Goal: Task Accomplishment & Management: Use online tool/utility

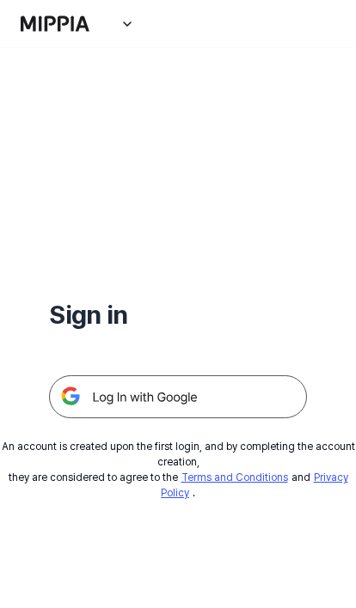
click at [216, 399] on img at bounding box center [178, 396] width 258 height 43
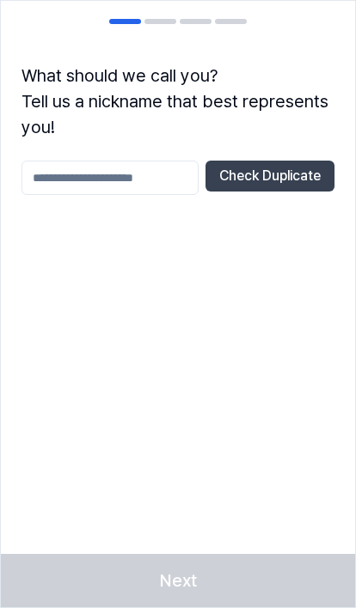
click at [152, 177] on input "text" at bounding box center [109, 178] width 177 height 34
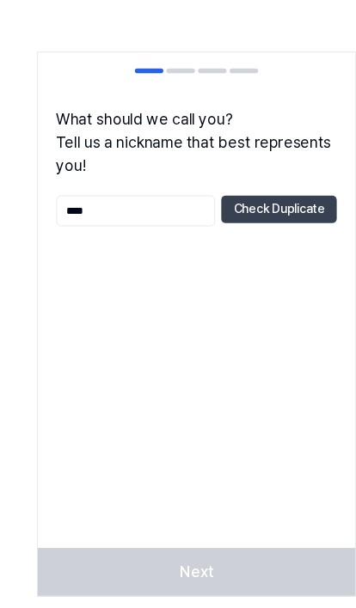
scroll to position [4, 0]
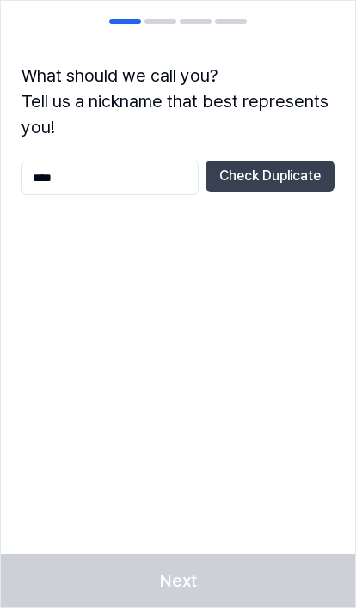
click at [256, 171] on button "Check Duplicate" at bounding box center [269, 176] width 129 height 31
click at [165, 178] on input "****" at bounding box center [109, 178] width 177 height 34
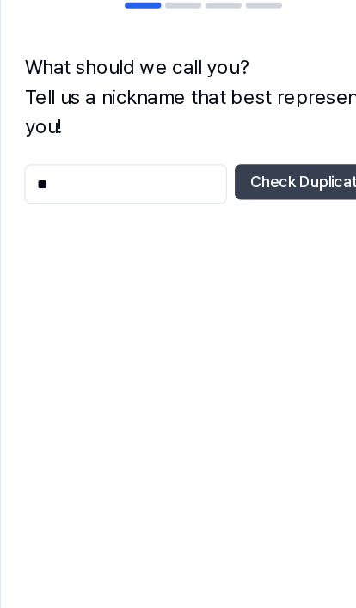
type input "*"
type input "********"
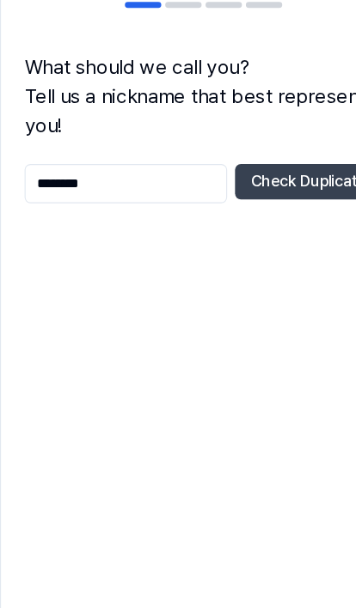
click at [281, 161] on button "Check Duplicate" at bounding box center [269, 176] width 129 height 31
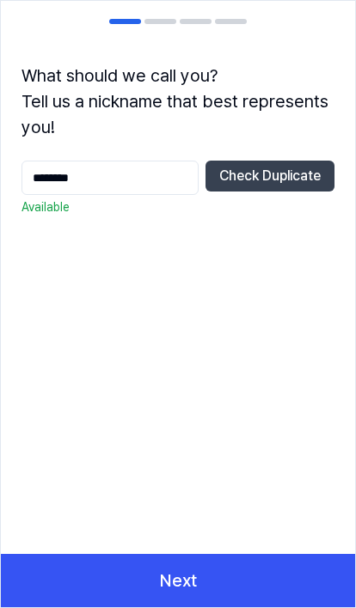
click at [226, 592] on button "Next" at bounding box center [178, 580] width 354 height 53
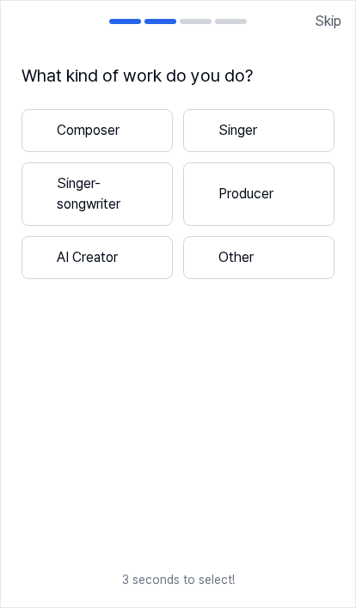
click at [250, 251] on button "Other" at bounding box center [258, 257] width 151 height 43
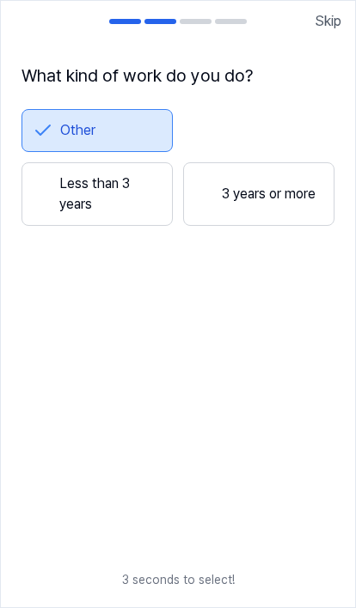
click at [126, 179] on button "Less than 3 years" at bounding box center [96, 194] width 151 height 64
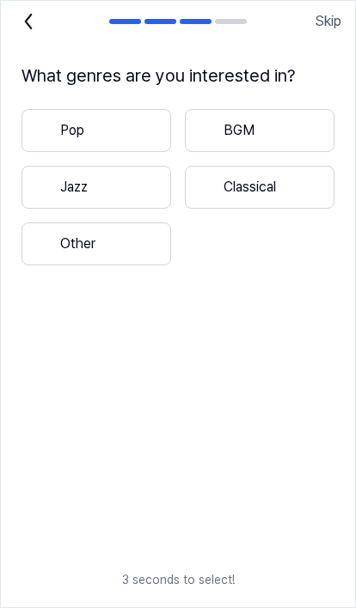
click at [143, 133] on button "Pop" at bounding box center [95, 130] width 149 height 43
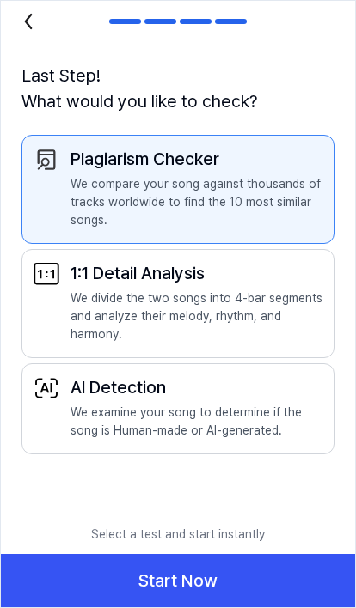
click at [230, 585] on button "Start Now" at bounding box center [178, 580] width 354 height 53
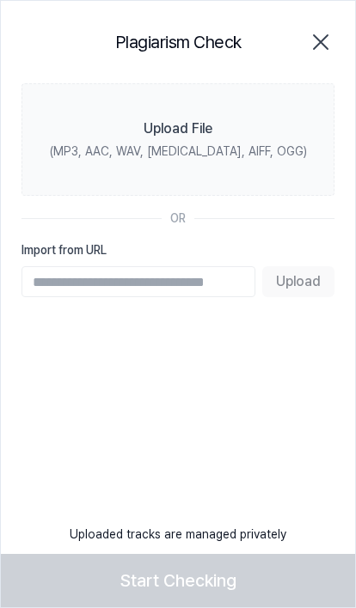
click at [242, 146] on div "(MP3, AAC, WAV, FLAC, AIFF, OGG)" at bounding box center [178, 152] width 257 height 18
click at [0, 0] on input "Upload File (MP3, AAC, WAV, FLAC, AIFF, OGG)" at bounding box center [0, 0] width 0 height 0
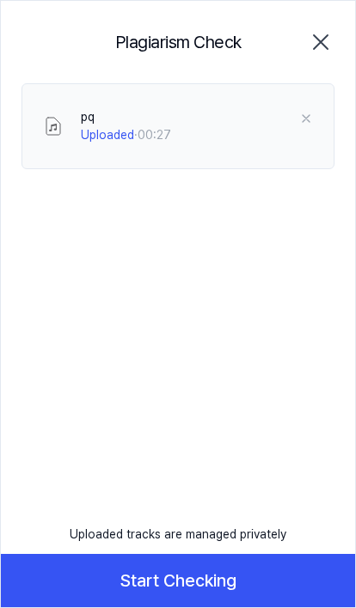
click at [210, 585] on button "Start Checking" at bounding box center [178, 580] width 354 height 53
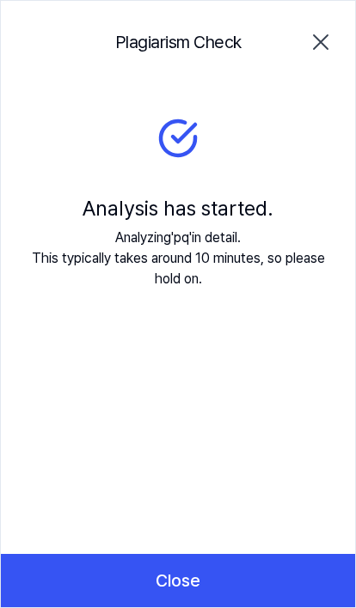
click at [216, 573] on button "Close" at bounding box center [178, 580] width 354 height 53
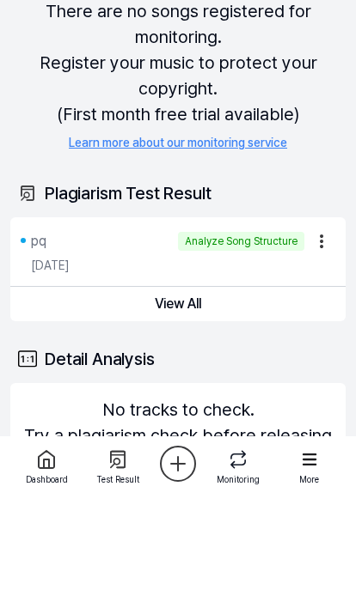
scroll to position [98, 0]
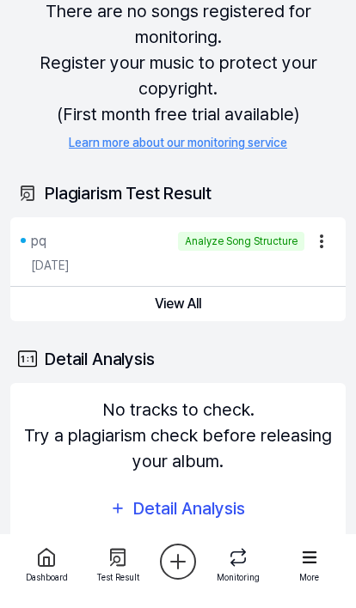
click at [227, 306] on button "View All" at bounding box center [177, 304] width 335 height 34
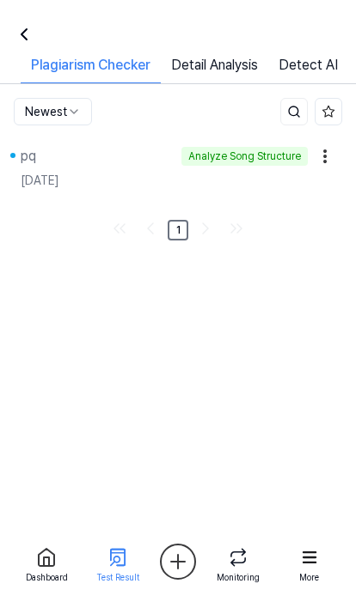
click at [266, 164] on div "Analyze Song Structure" at bounding box center [244, 156] width 126 height 19
click at [259, 158] on div "Analyze Song Structure" at bounding box center [244, 156] width 126 height 19
click at [273, 151] on div "Analyze Song Structure" at bounding box center [244, 156] width 126 height 19
click at [241, 70] on link "Detail Analysis" at bounding box center [214, 69] width 107 height 28
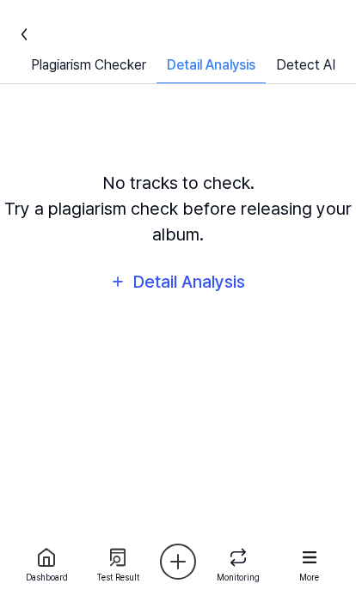
click at [237, 55] on div "Detail Analysis" at bounding box center [210, 69] width 109 height 28
click at [50, 57] on link "Plagiarism Checker" at bounding box center [89, 69] width 136 height 28
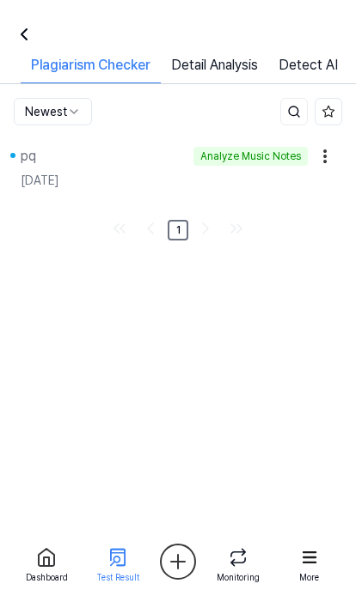
click at [48, 165] on div "pq" at bounding box center [104, 156] width 166 height 21
click at [36, 154] on div "pq" at bounding box center [28, 156] width 15 height 21
click at [81, 264] on html "Dashboard Pricing Update Contact tutitate Dashboard Plagiarism Checker Detail A…" at bounding box center [178, 304] width 356 height 608
click at [27, 36] on icon at bounding box center [24, 34] width 21 height 21
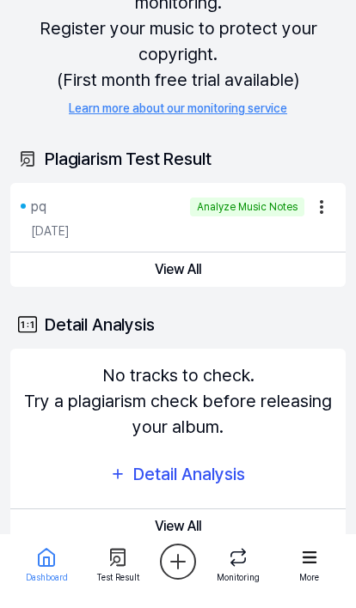
scroll to position [136, 0]
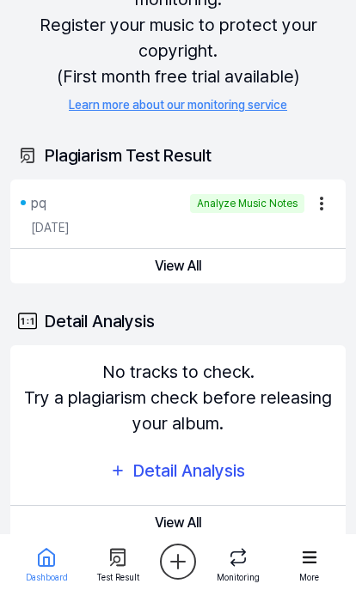
click at [204, 262] on button "View All" at bounding box center [177, 266] width 335 height 34
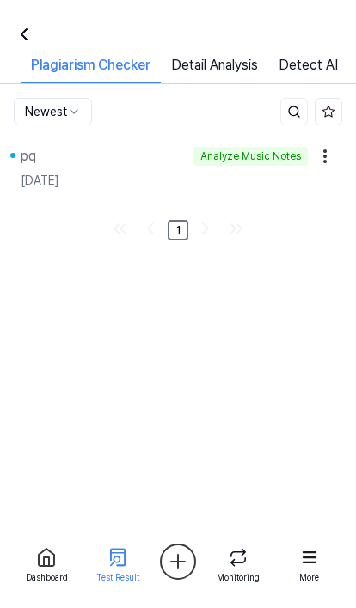
click at [258, 157] on div "Analyze Music Notes" at bounding box center [250, 156] width 114 height 19
click at [27, 163] on div "pq" at bounding box center [28, 156] width 15 height 21
click at [33, 107] on html "Dashboard Pricing Update Contact tutitate Dashboard Plagiarism Checker Detail A…" at bounding box center [178, 304] width 356 height 608
click at [24, 35] on icon at bounding box center [24, 34] width 21 height 21
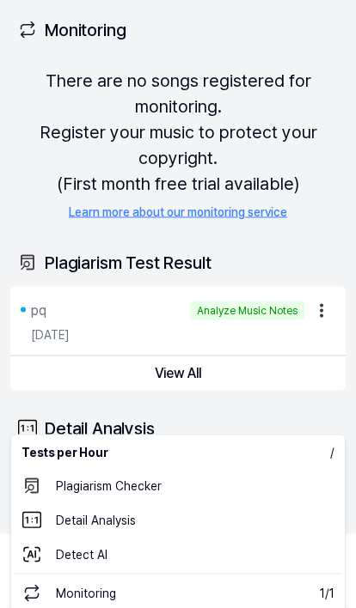
scroll to position [29, 0]
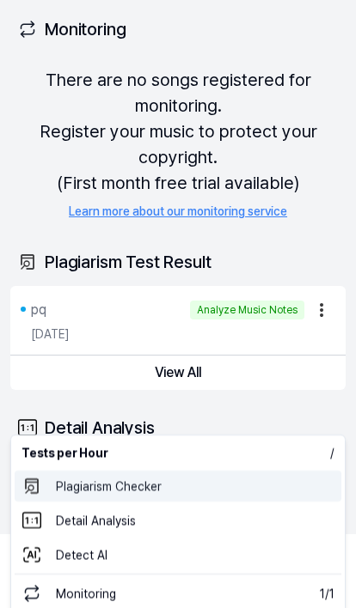
click at [178, 480] on 표절검사 "Plagiarism Checker" at bounding box center [178, 486] width 326 height 31
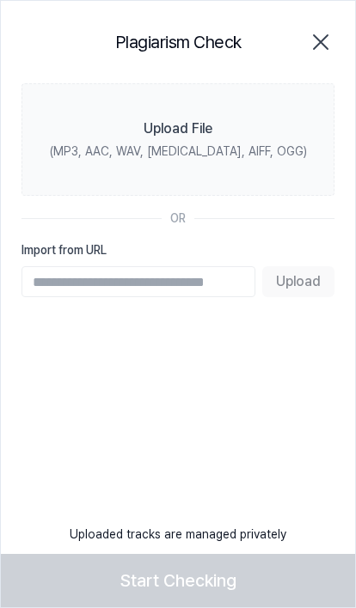
click at [94, 277] on input "Import from URL" at bounding box center [138, 281] width 234 height 31
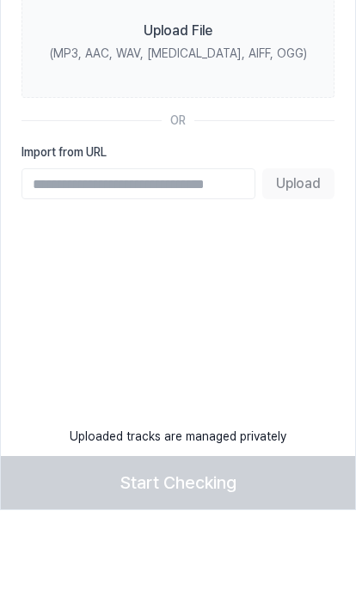
click at [301, 323] on div "Plagiarism Check Close Upload File (MP3, AAC, WAV, FLAC, AIFF, OGG) OR Import f…" at bounding box center [178, 304] width 356 height 608
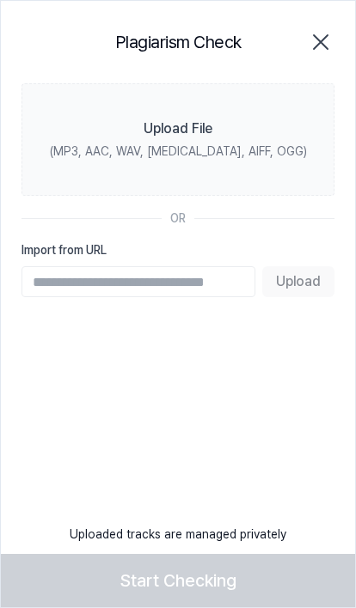
click at [308, 50] on icon "button" at bounding box center [320, 41] width 27 height 27
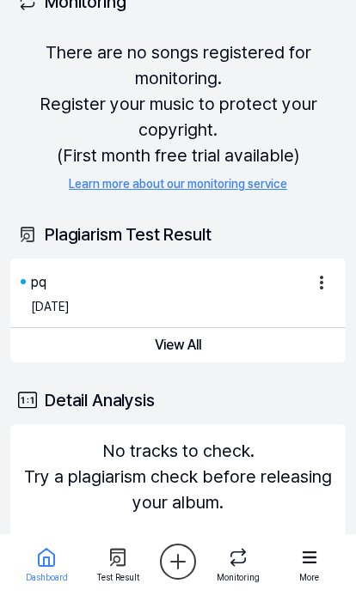
scroll to position [0, 0]
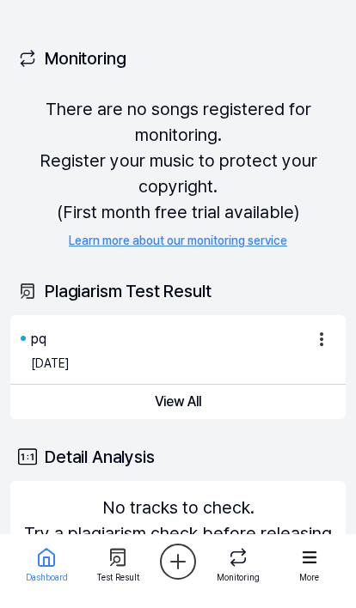
click at [180, 404] on button "View All" at bounding box center [177, 402] width 335 height 34
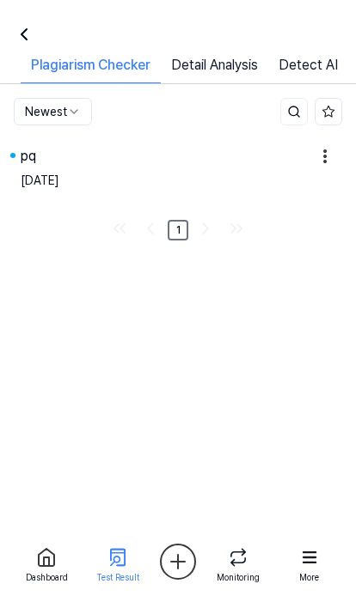
click at [194, 396] on div "Plagiarism Checker Plagiarism test Plagiarism Checker Detail Analysis Detect AI…" at bounding box center [178, 280] width 356 height 560
click at [244, 164] on div "pq" at bounding box center [164, 156] width 287 height 21
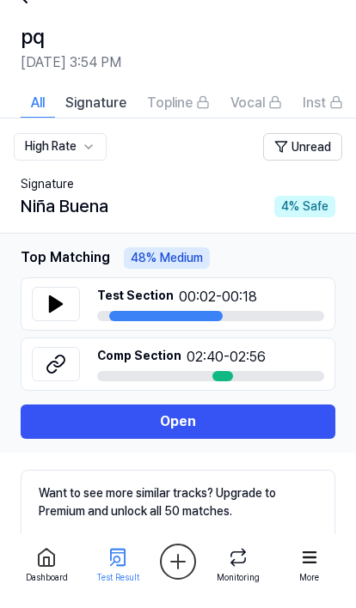
scroll to position [35, 0]
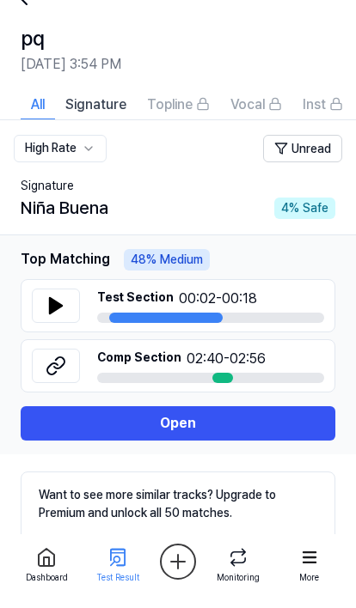
click at [62, 311] on icon at bounding box center [56, 305] width 21 height 21
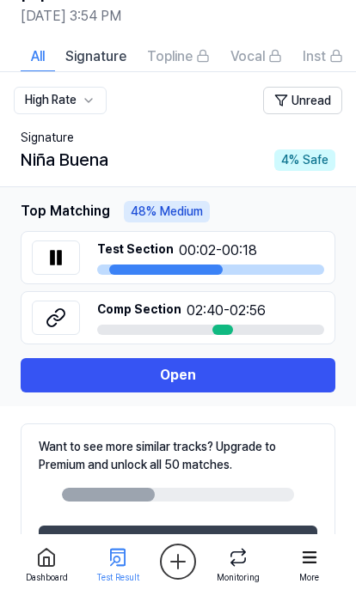
scroll to position [86, 0]
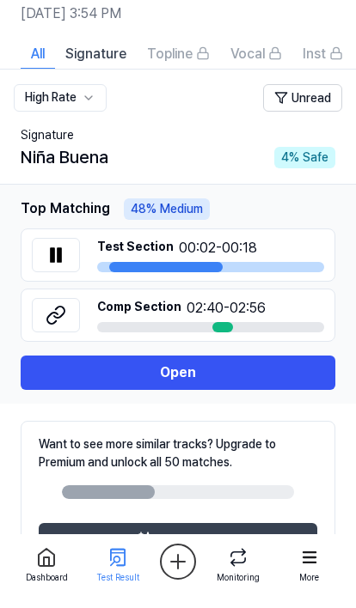
click at [59, 317] on icon at bounding box center [59, 312] width 10 height 11
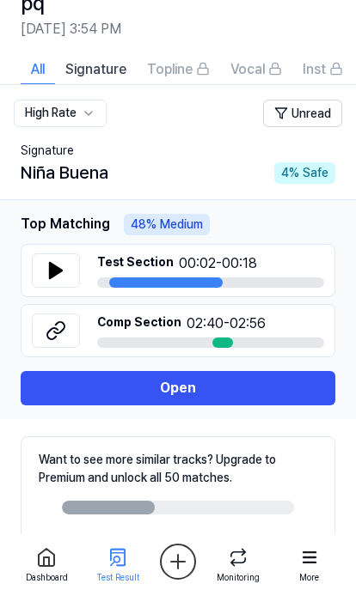
scroll to position [58, 0]
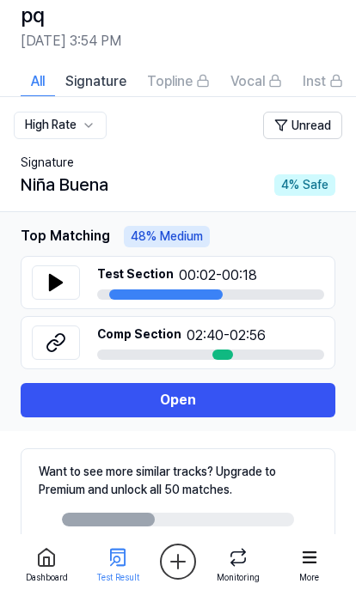
click at [77, 81] on span "Signature" at bounding box center [95, 81] width 61 height 21
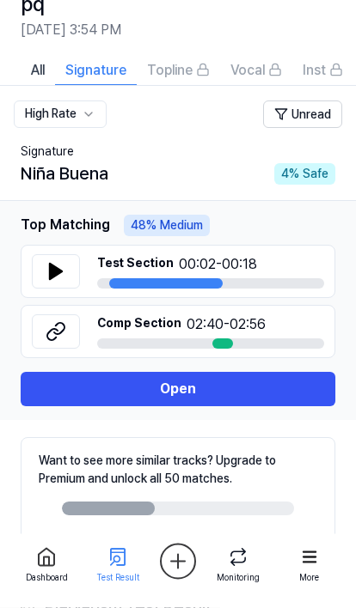
click at [52, 271] on icon at bounding box center [56, 272] width 12 height 15
click at [226, 341] on div at bounding box center [222, 343] width 21 height 10
click at [349, 192] on td "Signature Niña Buena 4 % Safe" at bounding box center [178, 165] width 356 height 72
click at [48, 76] on button "All" at bounding box center [38, 69] width 34 height 31
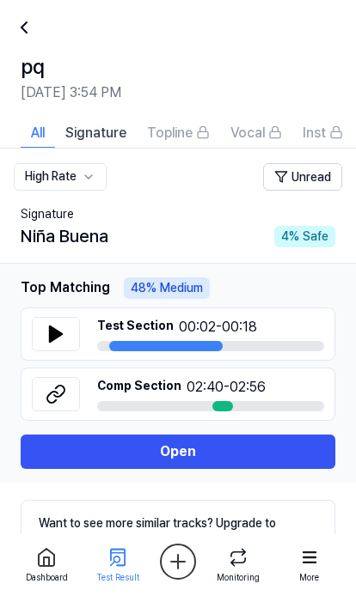
scroll to position [0, 0]
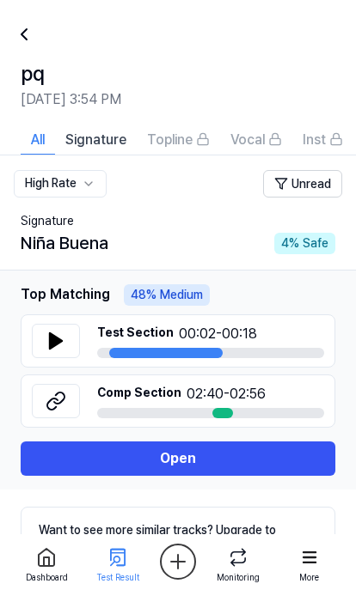
click at [67, 347] on button at bounding box center [56, 341] width 48 height 34
click at [69, 344] on button at bounding box center [56, 341] width 48 height 34
click at [27, 30] on icon at bounding box center [24, 34] width 21 height 21
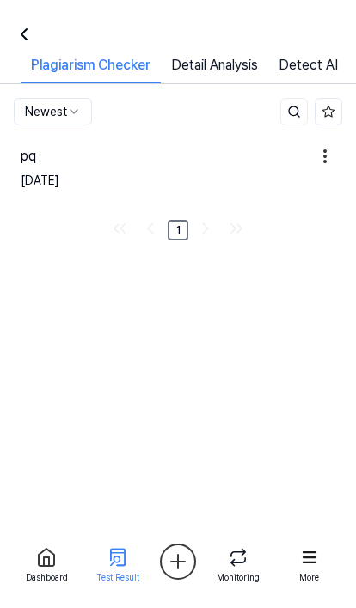
click at [27, 26] on icon at bounding box center [24, 34] width 21 height 21
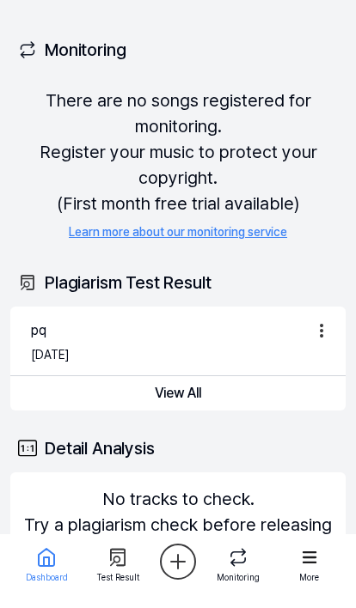
scroll to position [16, 0]
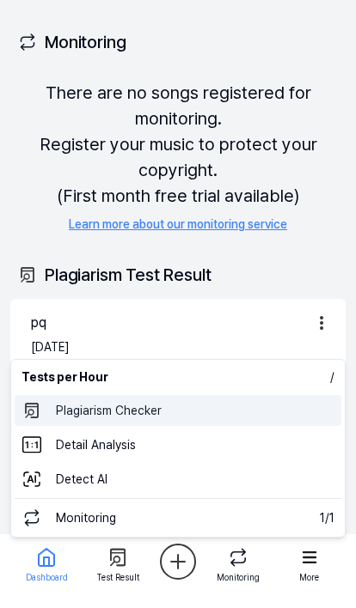
click at [69, 405] on 표절검사 "Plagiarism Checker" at bounding box center [178, 410] width 326 height 31
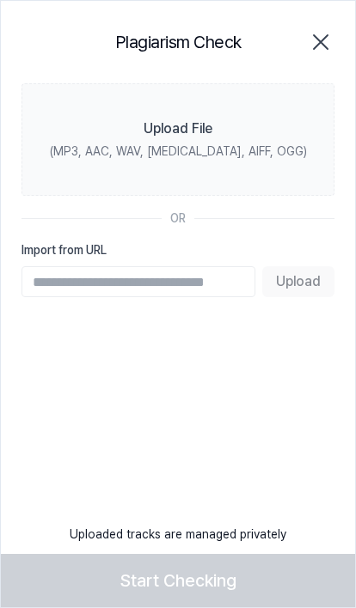
click at [65, 279] on input "Import from URL" at bounding box center [138, 281] width 234 height 31
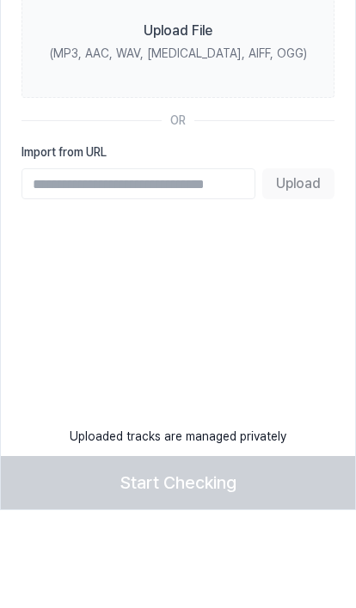
scroll to position [114, 0]
click at [112, 266] on input "Import from URL" at bounding box center [138, 281] width 234 height 31
paste input "**********"
type input "**********"
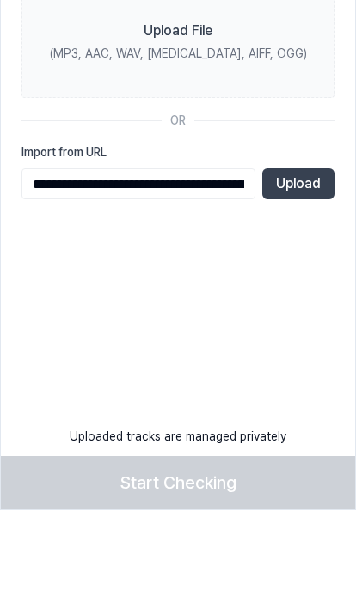
click at [307, 266] on button "Upload" at bounding box center [298, 281] width 72 height 31
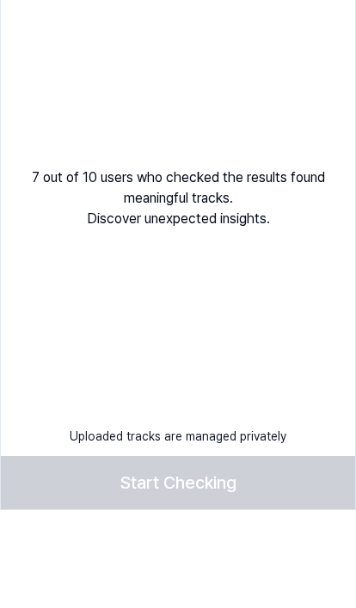
scroll to position [212, 0]
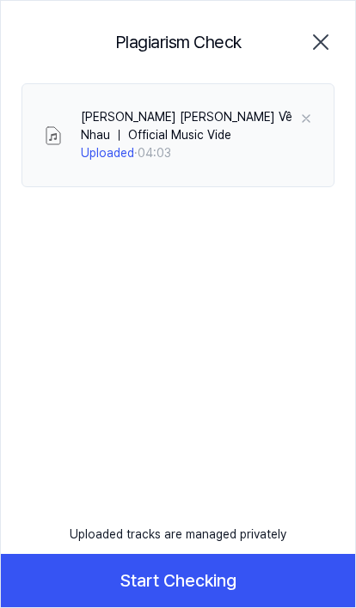
click at [268, 587] on button "Start Checking" at bounding box center [178, 580] width 354 height 53
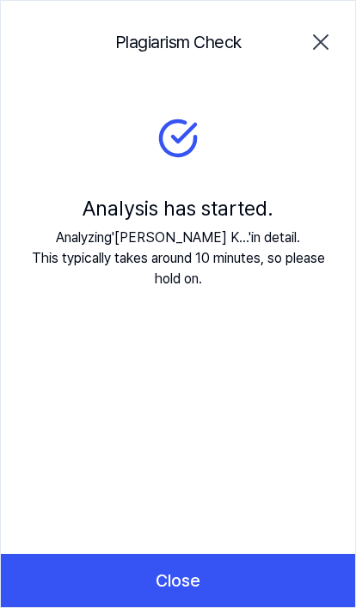
click at [266, 577] on button "Close" at bounding box center [178, 580] width 354 height 53
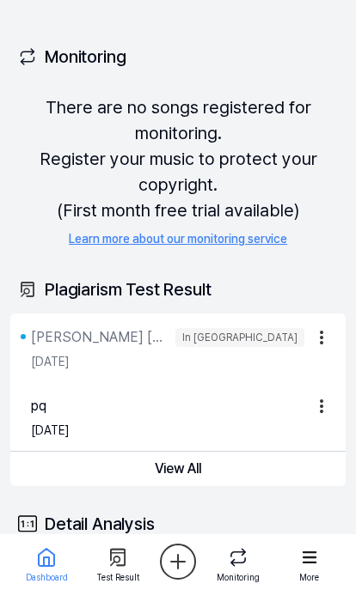
scroll to position [0, 0]
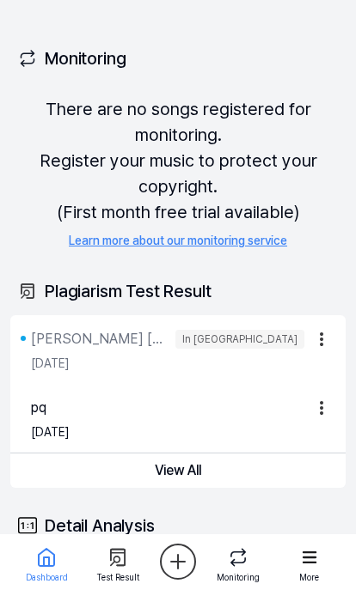
click at [258, 335] on div "In Queue" at bounding box center [239, 339] width 129 height 19
click at [190, 478] on button "View All" at bounding box center [177, 471] width 335 height 34
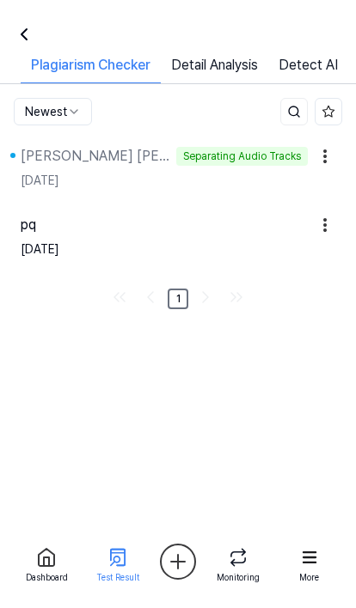
click at [247, 163] on div "Separating Audio Tracks" at bounding box center [241, 156] width 131 height 19
click at [252, 58] on link "Detail Analysis" at bounding box center [214, 69] width 107 height 28
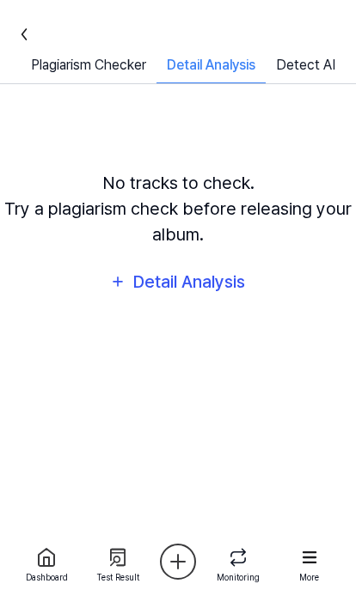
click at [293, 70] on link "Detect AI" at bounding box center [305, 69] width 80 height 28
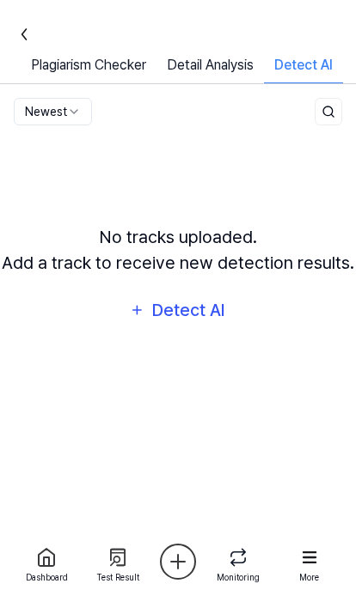
click at [87, 63] on link "Plagiarism Checker" at bounding box center [89, 69] width 136 height 28
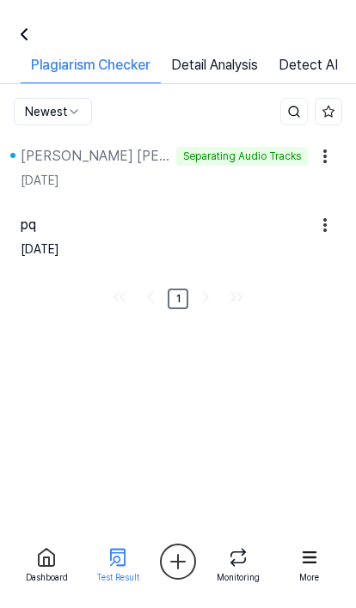
click at [128, 234] on div "pq" at bounding box center [164, 225] width 287 height 21
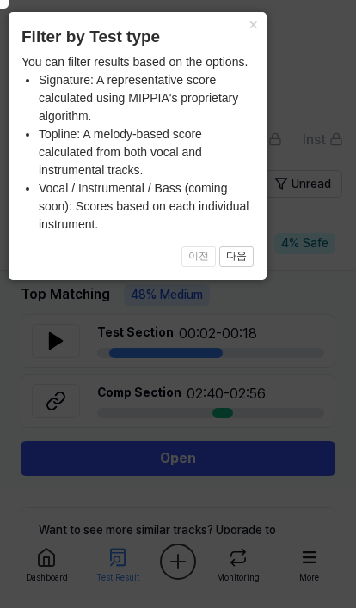
click at [257, 21] on button "×" at bounding box center [252, 24] width 27 height 24
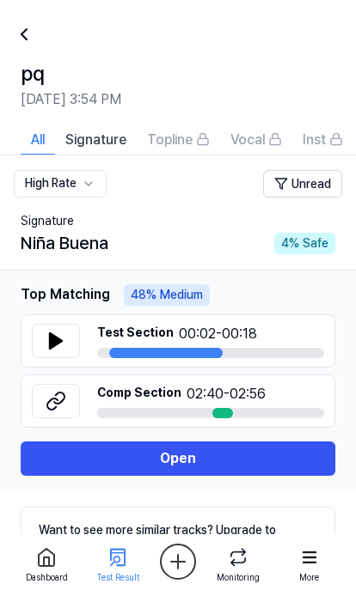
click at [55, 328] on button at bounding box center [56, 341] width 48 height 34
click at [29, 33] on icon at bounding box center [24, 34] width 21 height 21
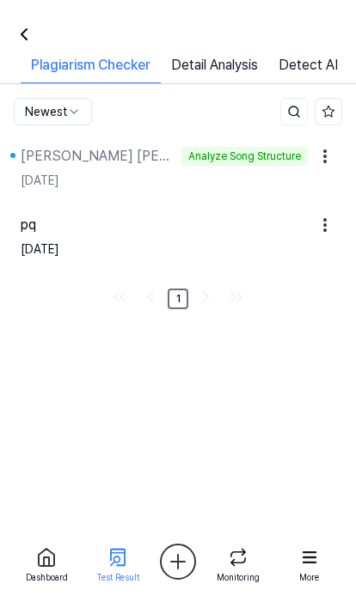
click at [27, 43] on icon at bounding box center [24, 34] width 21 height 21
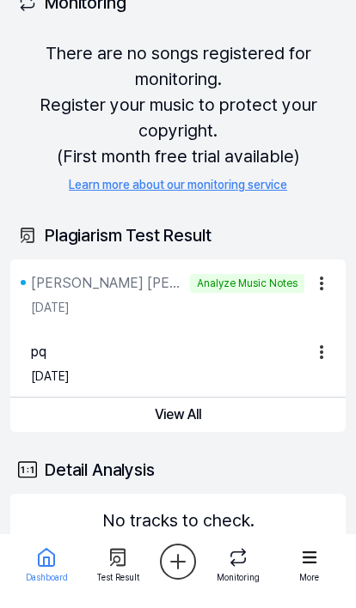
scroll to position [55, 0]
click at [192, 286] on link "Chúng Ta Không Thuộc Về Nhau ｜ Official Music Vide Analyze Music Notes" at bounding box center [167, 284] width 273 height 21
click at [184, 308] on div "Aug 18, 2025" at bounding box center [181, 309] width 301 height 28
click at [185, 305] on div "Aug 18, 2025" at bounding box center [181, 309] width 301 height 28
click at [188, 411] on button "View All" at bounding box center [177, 416] width 335 height 34
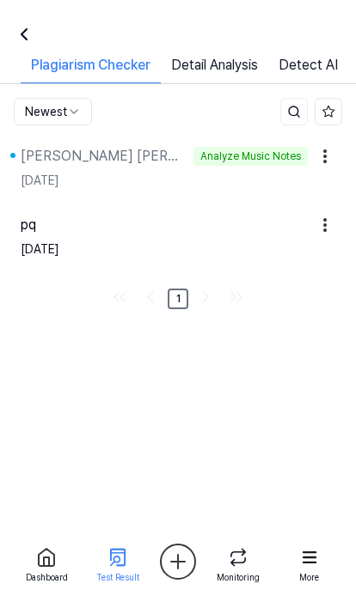
click at [233, 157] on div "Analyze Music Notes" at bounding box center [250, 156] width 114 height 19
click at [241, 60] on link "Detail Analysis" at bounding box center [214, 69] width 107 height 28
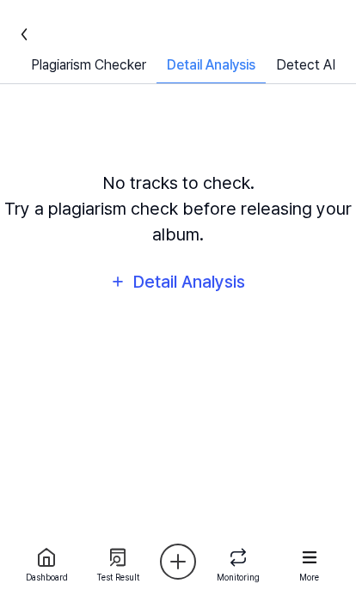
click at [21, 40] on icon at bounding box center [24, 34] width 21 height 21
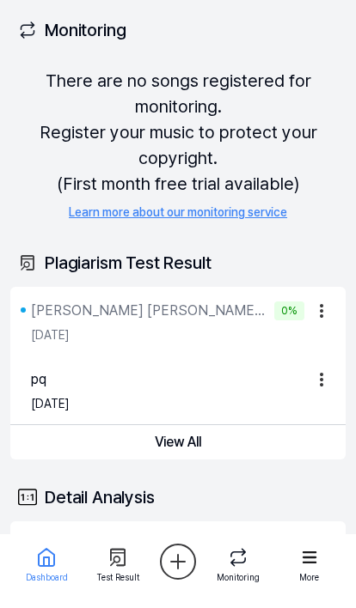
scroll to position [30, 0]
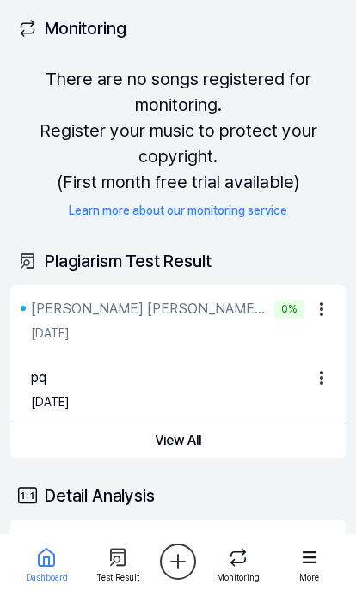
click at [215, 332] on div "Aug 18, 2025" at bounding box center [181, 334] width 301 height 28
click at [216, 301] on div "Chúng Ta Không Thuộc Về Nhau ｜ Official Music Vide" at bounding box center [149, 309] width 236 height 21
click at [211, 296] on div "Chúng Ta Không Thuộc Về Nhau ｜ Official Music Vide 0% Aug 18, 2025" at bounding box center [177, 319] width 335 height 69
click at [191, 449] on button "View All" at bounding box center [177, 440] width 335 height 34
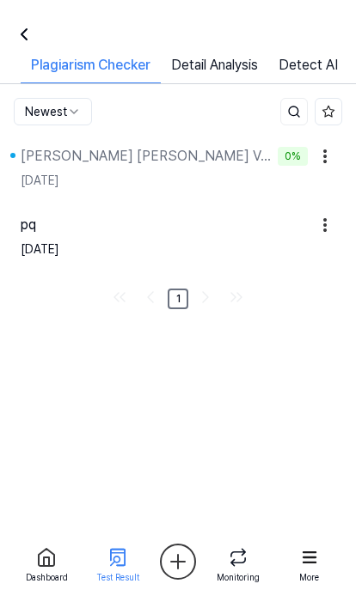
click at [234, 155] on div "Chúng Ta Không Thuộc Về Nhau ｜ Official Music Vide" at bounding box center [146, 156] width 250 height 21
click at [241, 164] on div "Chúng Ta Không Thuộc Về Nhau ｜ Official Music Vide" at bounding box center [146, 156] width 250 height 21
click at [29, 24] on icon at bounding box center [24, 34] width 21 height 21
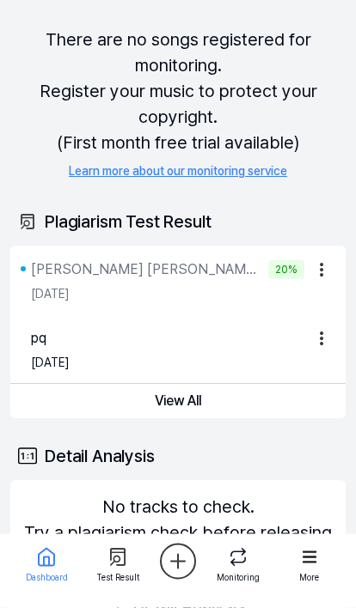
scroll to position [70, 0]
click at [169, 397] on button "View All" at bounding box center [177, 401] width 335 height 34
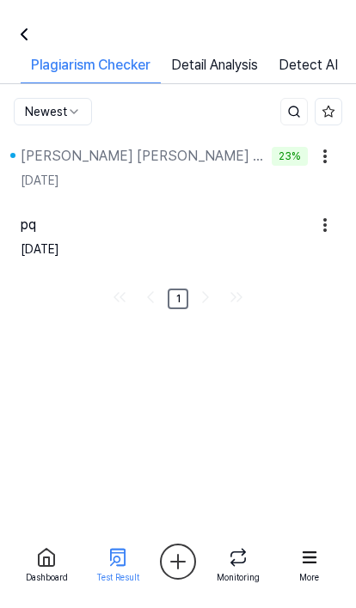
click at [228, 233] on div "pq" at bounding box center [164, 225] width 287 height 21
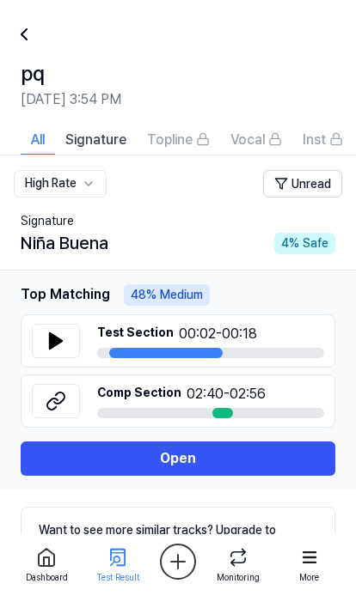
click at [57, 341] on icon at bounding box center [56, 340] width 12 height 15
click at [21, 40] on icon at bounding box center [24, 34] width 21 height 21
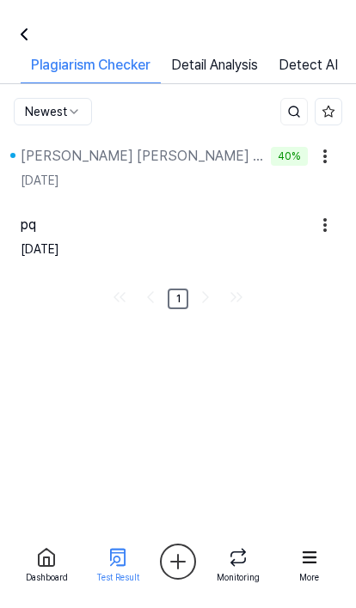
click at [261, 220] on div "pq" at bounding box center [164, 225] width 287 height 21
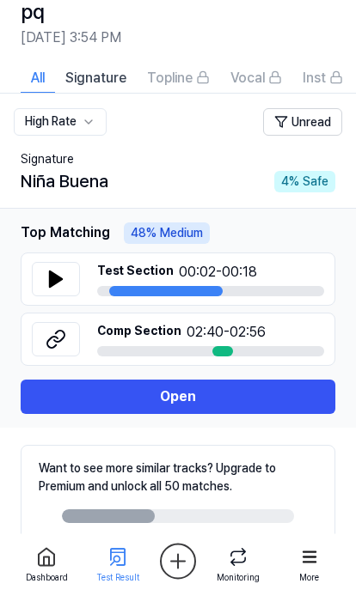
scroll to position [26, 0]
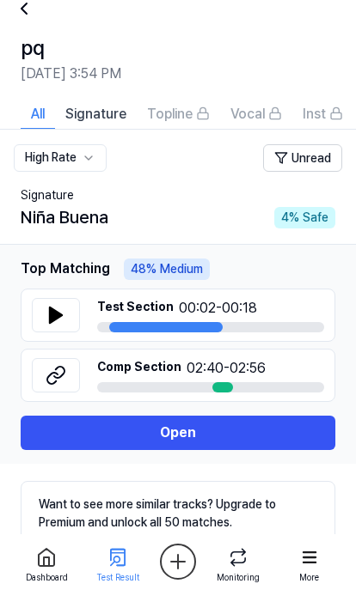
click at [32, 23] on div at bounding box center [34, 8] width 41 height 41
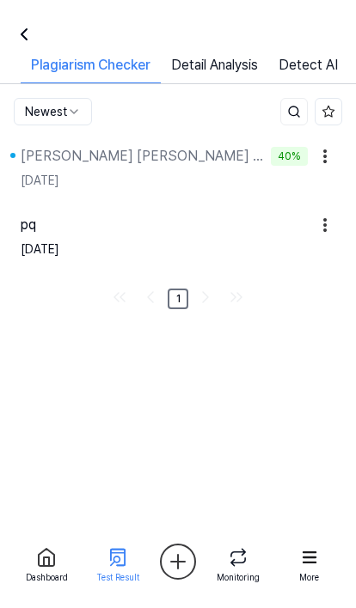
scroll to position [26, 0]
click at [36, 14] on div at bounding box center [20, 34] width 41 height 41
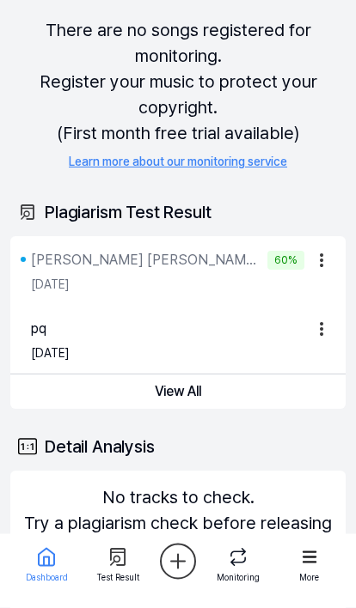
scroll to position [79, 0]
click at [225, 154] on link "Learn more about our monitoring service" at bounding box center [178, 162] width 218 height 18
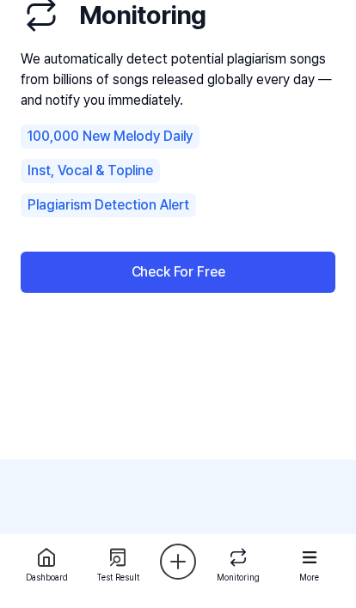
scroll to position [74, 0]
click at [54, 571] on div "Dashboard" at bounding box center [47, 577] width 42 height 13
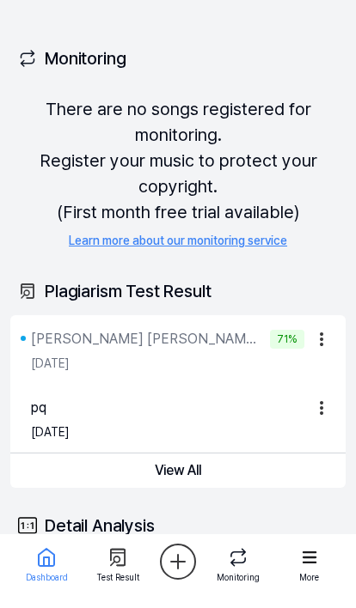
click at [113, 563] on icon at bounding box center [114, 560] width 9 height 9
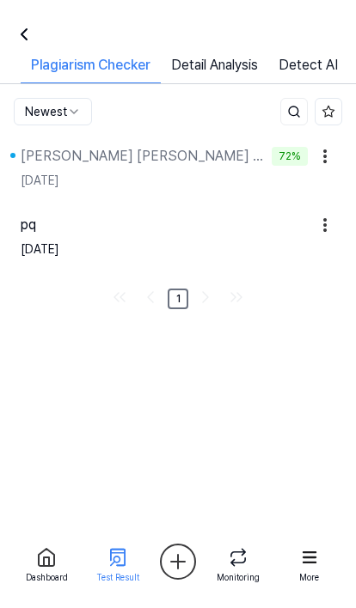
click at [24, 576] on link "Dashboard" at bounding box center [46, 564] width 62 height 52
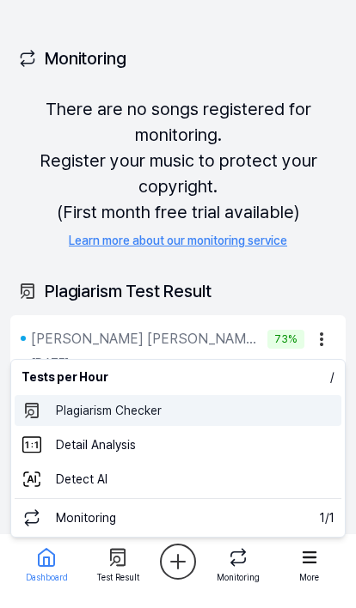
click at [211, 411] on 표절검사 "Plagiarism Checker" at bounding box center [178, 410] width 326 height 31
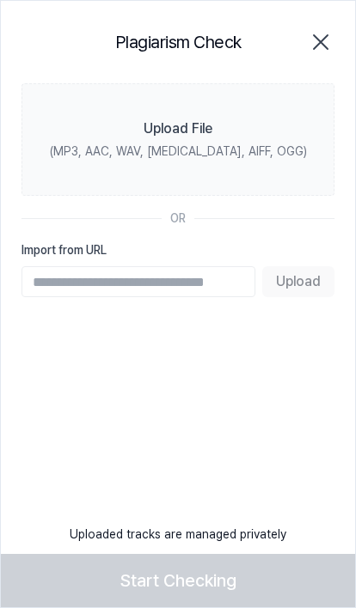
click at [320, 42] on icon "button" at bounding box center [321, 42] width 14 height 14
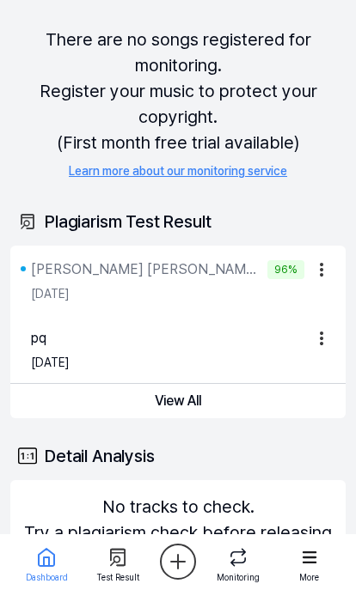
scroll to position [68, 0]
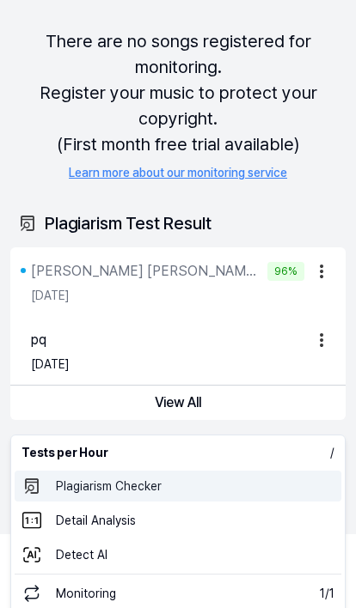
click at [150, 479] on 표절검사 "Plagiarism Checker" at bounding box center [178, 486] width 326 height 31
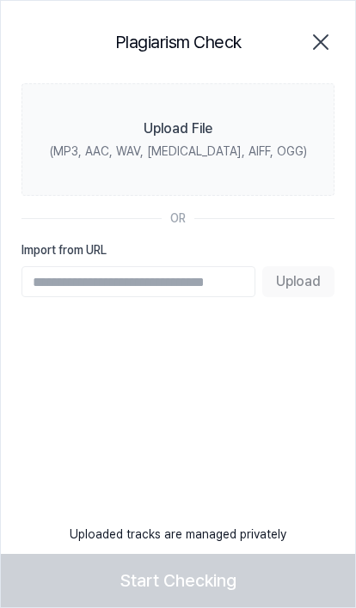
click at [136, 279] on input "Import from URL" at bounding box center [138, 281] width 234 height 31
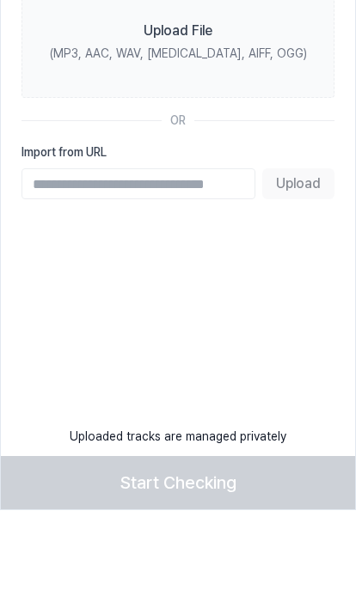
click at [125, 266] on input "Import from URL" at bounding box center [138, 281] width 234 height 31
paste input "**********"
type input "**********"
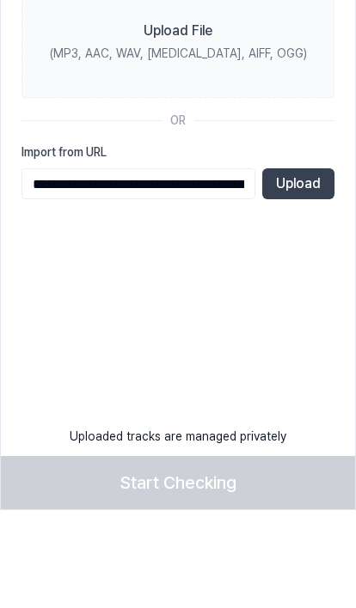
click at [301, 266] on button "Upload" at bounding box center [298, 281] width 72 height 31
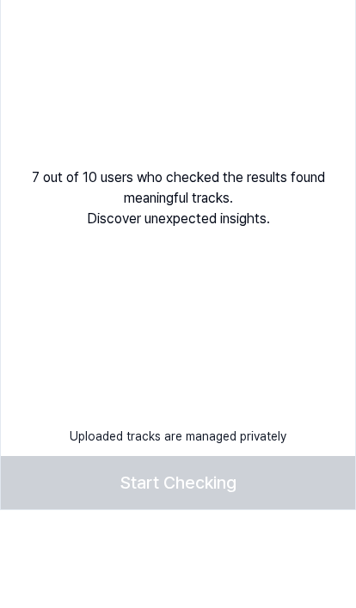
scroll to position [166, 0]
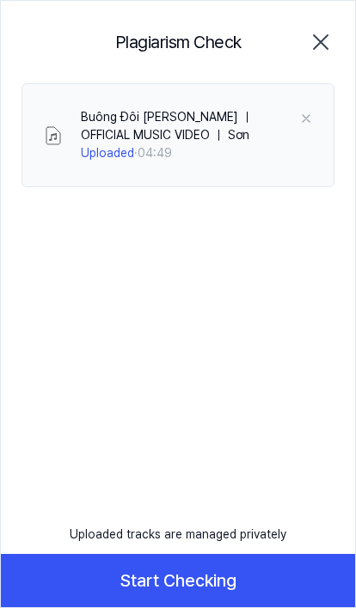
click at [209, 607] on button "Start Checking" at bounding box center [178, 580] width 354 height 53
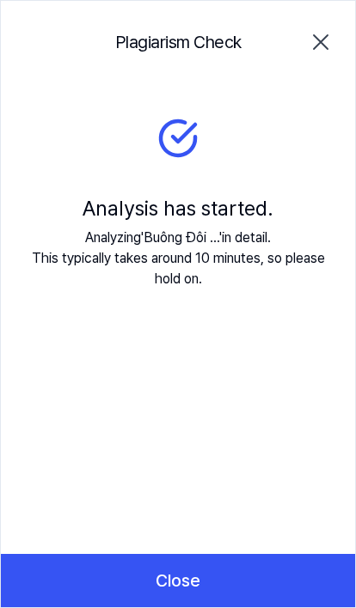
click at [321, 37] on icon "button" at bounding box center [320, 41] width 27 height 27
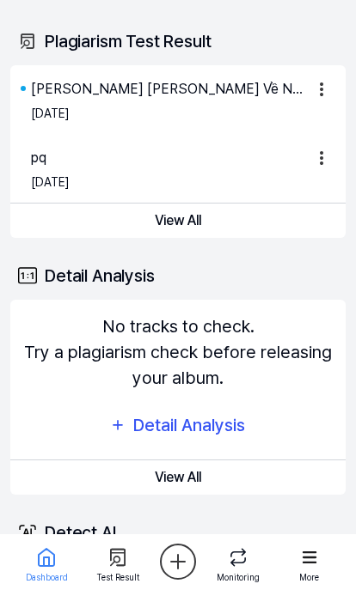
scroll to position [222, 0]
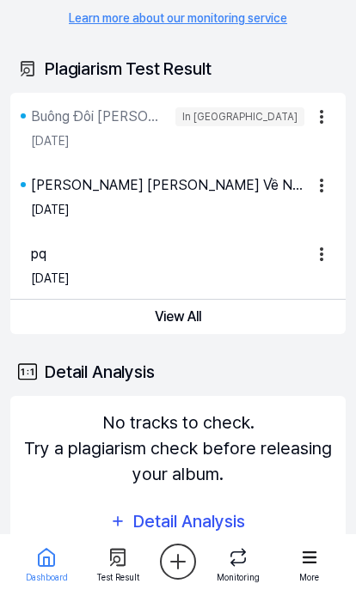
click at [199, 245] on div "pq" at bounding box center [167, 254] width 273 height 21
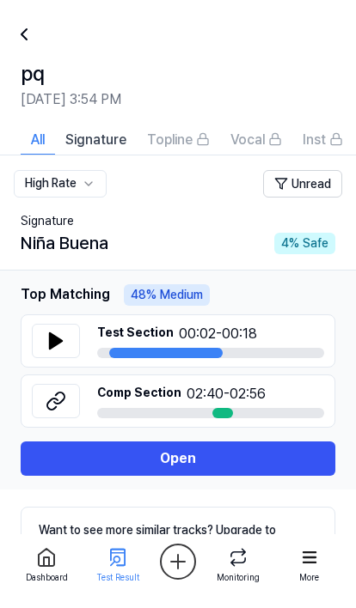
click at [30, 39] on icon at bounding box center [24, 34] width 21 height 21
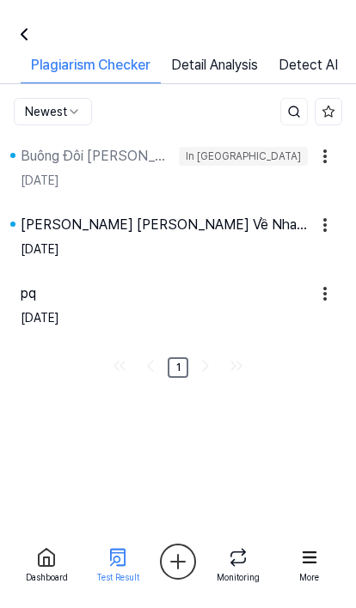
click at [165, 234] on div "Chúng Ta Không Thuộc Về Nhau ｜ Official Music Vide" at bounding box center [164, 225] width 287 height 21
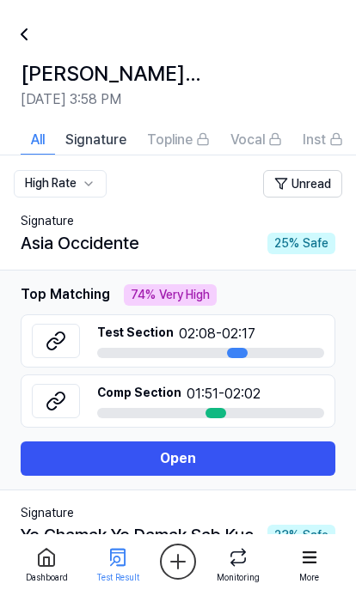
click at [208, 458] on button "Open" at bounding box center [178, 459] width 314 height 34
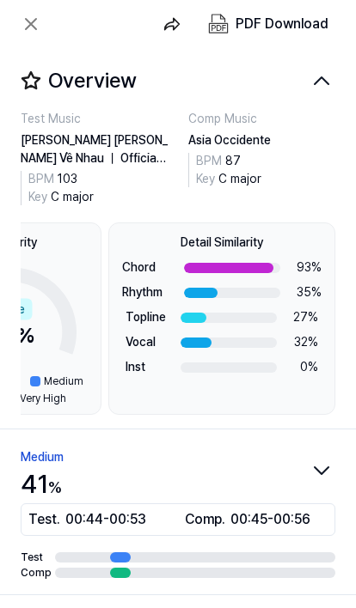
scroll to position [0, 98]
click at [257, 267] on div at bounding box center [228, 268] width 89 height 10
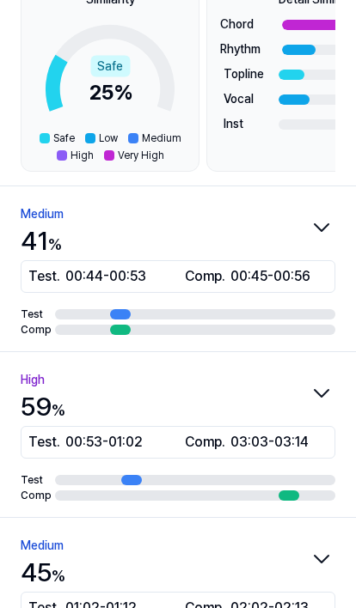
scroll to position [259, 0]
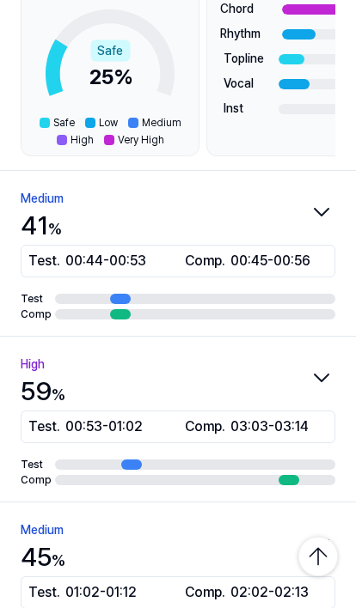
click at [111, 302] on div "button" at bounding box center [120, 299] width 21 height 10
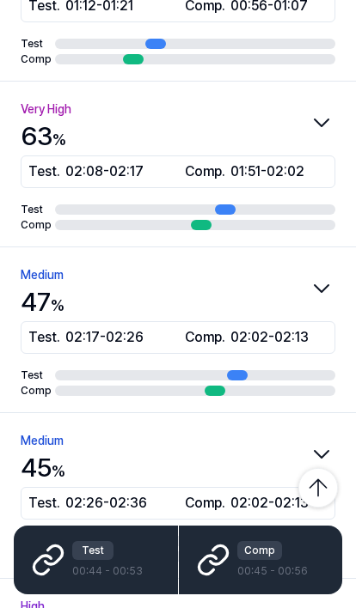
scroll to position [909, 0]
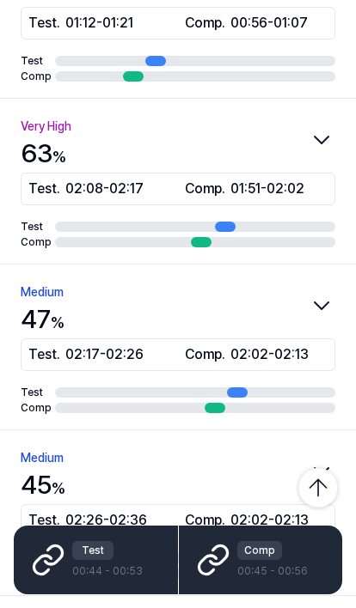
click at [243, 197] on span "01:51 - 02:02" at bounding box center [267, 189] width 74 height 21
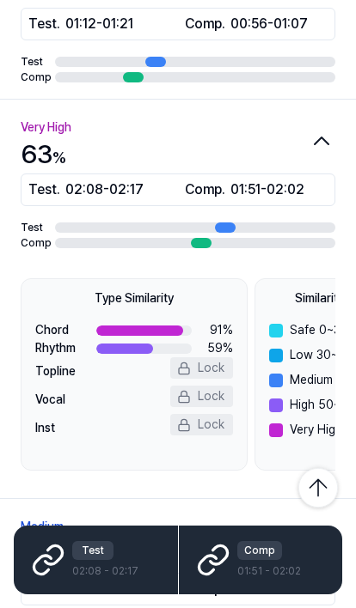
scroll to position [674, 0]
click at [199, 240] on div "button" at bounding box center [201, 243] width 21 height 10
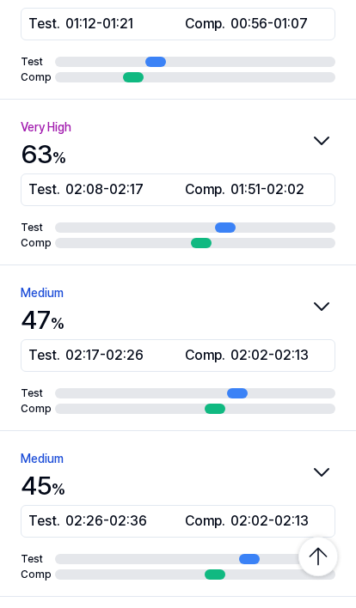
click at [309, 148] on icon "button" at bounding box center [321, 140] width 27 height 27
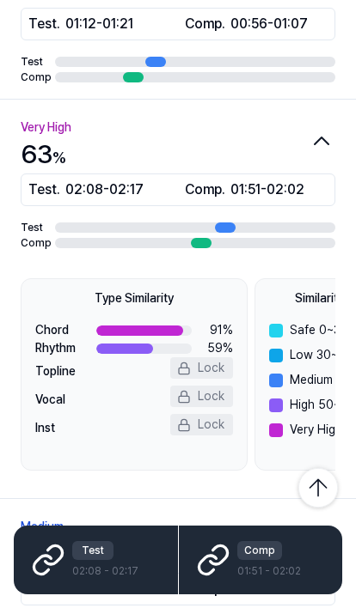
scroll to position [709, 0]
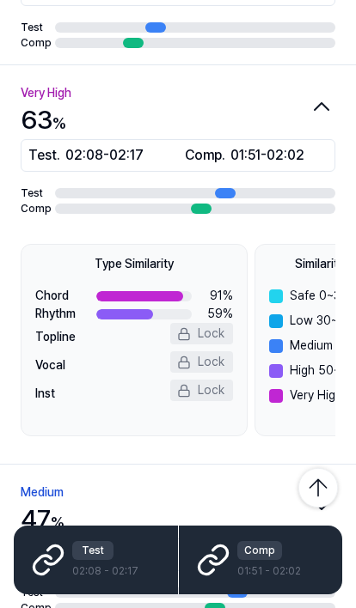
click at [249, 191] on div "button" at bounding box center [195, 193] width 280 height 10
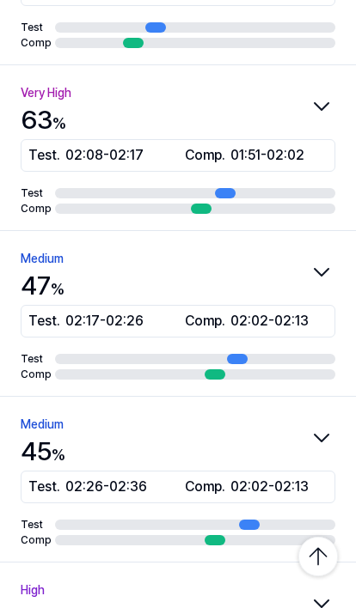
click at [310, 118] on icon "button" at bounding box center [321, 106] width 27 height 27
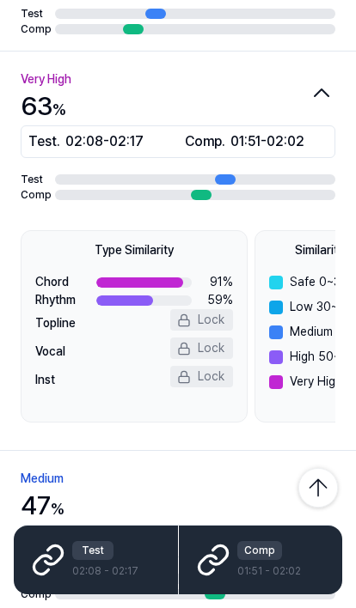
scroll to position [76, 0]
click at [319, 468] on div "Medium 47 %" at bounding box center [178, 496] width 314 height 57
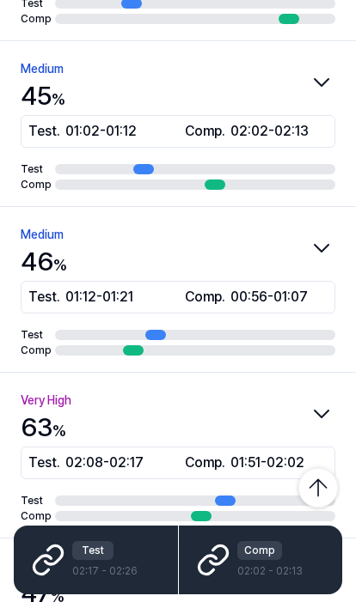
click at [32, 453] on div "Test . 02:08 - 02:17" at bounding box center [99, 463] width 143 height 21
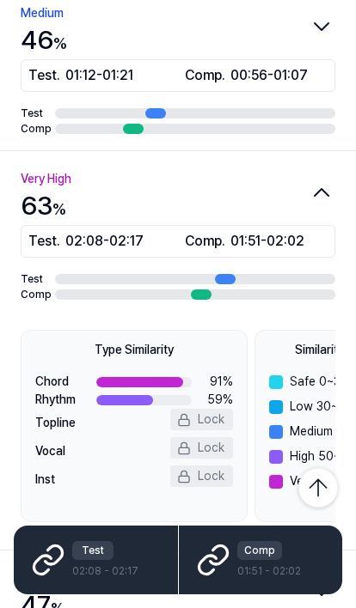
scroll to position [624, 0]
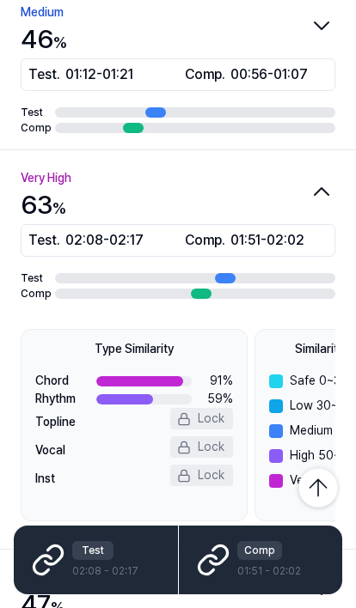
click at [232, 192] on div "Very High 63 % Test . 02:08 - 02:17 Comp . 01:51 - 02:02 Test Comp" at bounding box center [178, 234] width 314 height 134
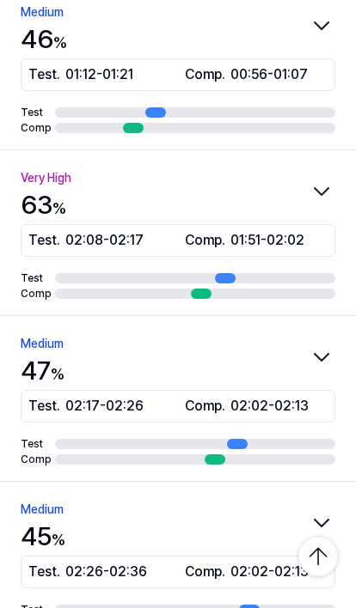
click at [309, 178] on icon "button" at bounding box center [321, 191] width 27 height 27
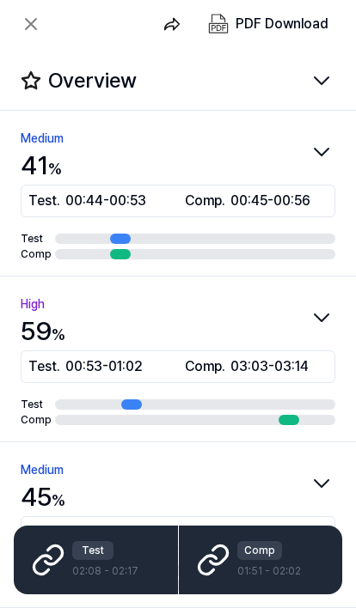
scroll to position [0, 0]
click at [320, 67] on icon "button" at bounding box center [321, 80] width 27 height 27
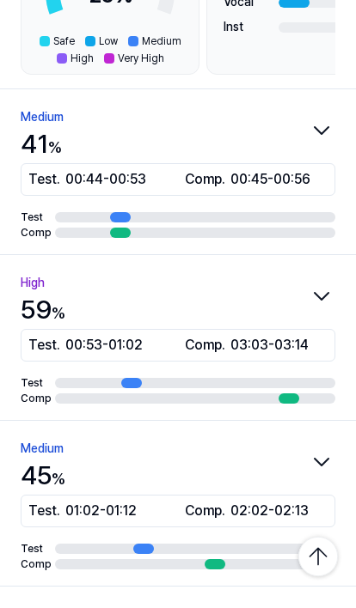
scroll to position [341, 0]
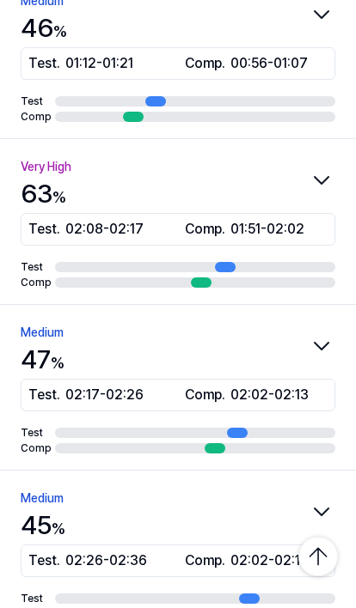
click at [208, 277] on div "button" at bounding box center [201, 282] width 21 height 10
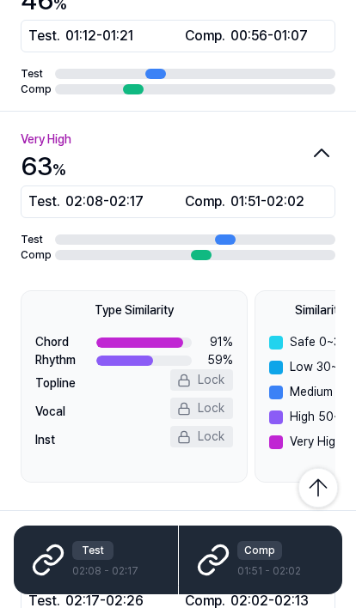
scroll to position [664, 0]
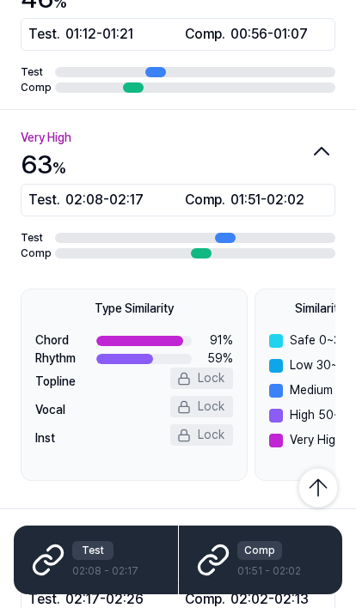
click at [225, 190] on div "Comp . 01:51 - 02:02" at bounding box center [256, 200] width 143 height 21
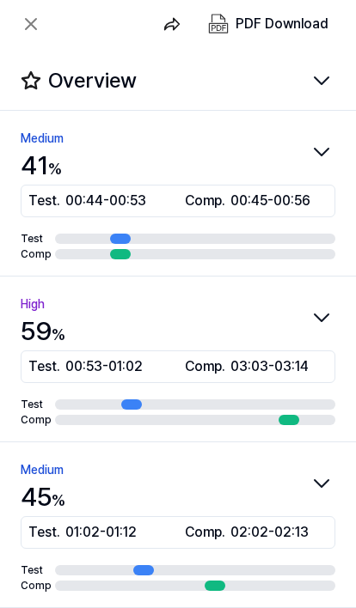
scroll to position [0, 0]
click at [314, 67] on icon "button" at bounding box center [321, 80] width 27 height 27
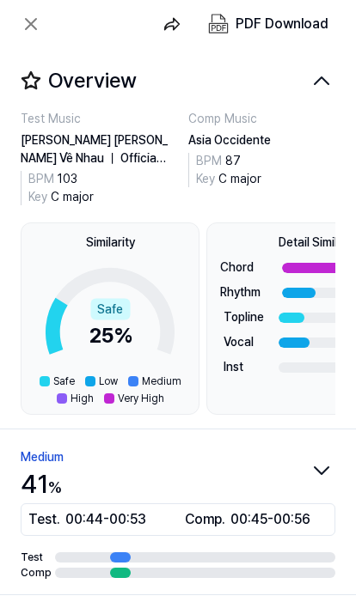
click at [31, 25] on icon at bounding box center [31, 24] width 10 height 10
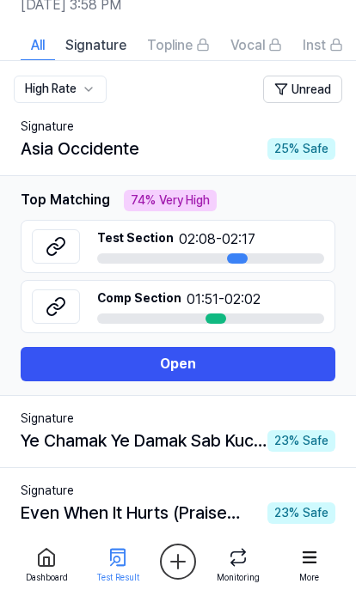
scroll to position [99, 0]
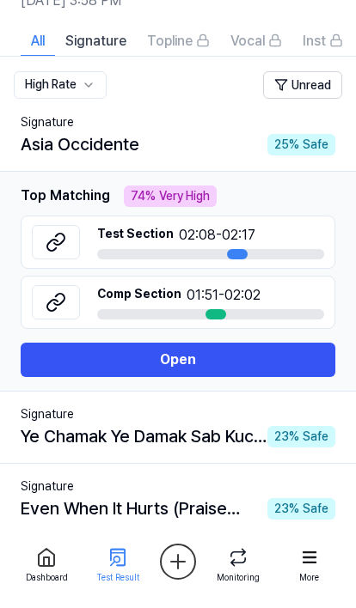
click at [50, 254] on button at bounding box center [56, 242] width 48 height 34
click at [55, 306] on icon at bounding box center [56, 302] width 21 height 21
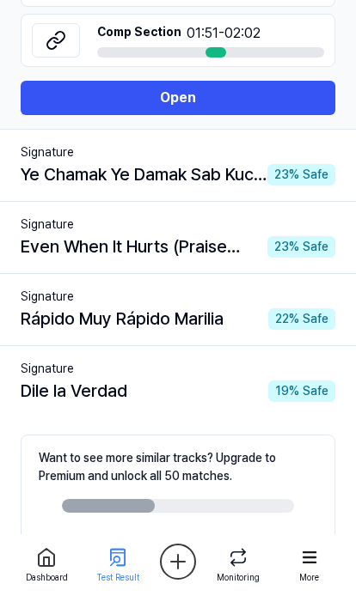
scroll to position [405, 0]
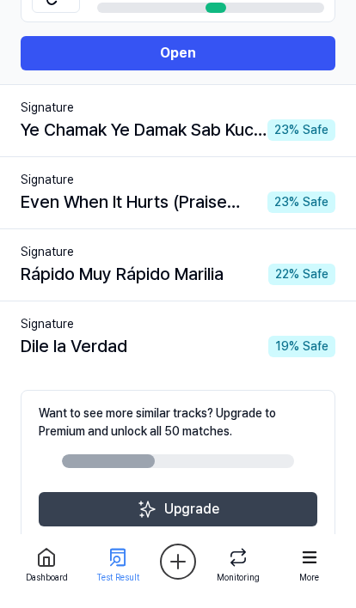
click at [193, 569] on link "2" at bounding box center [190, 573] width 21 height 21
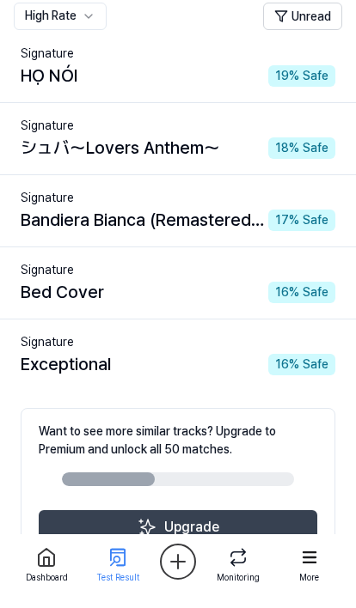
scroll to position [186, 0]
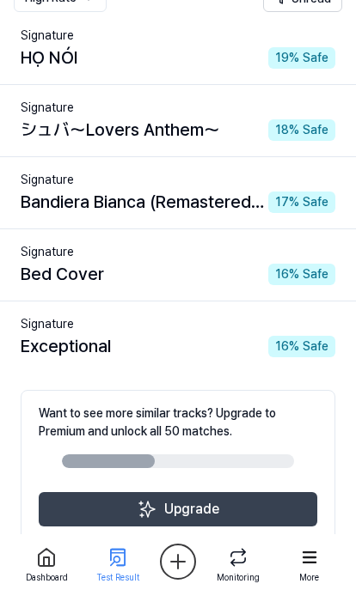
click at [129, 574] on icon "Go to previous page" at bounding box center [138, 572] width 21 height 21
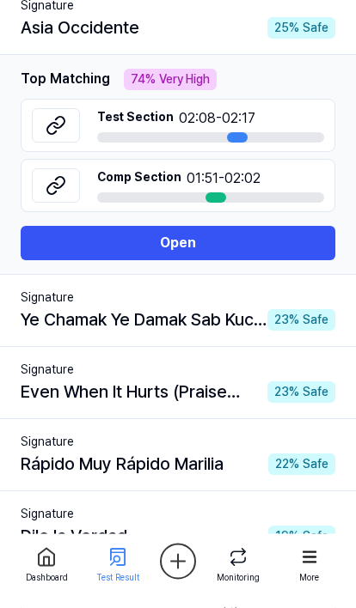
scroll to position [214, 0]
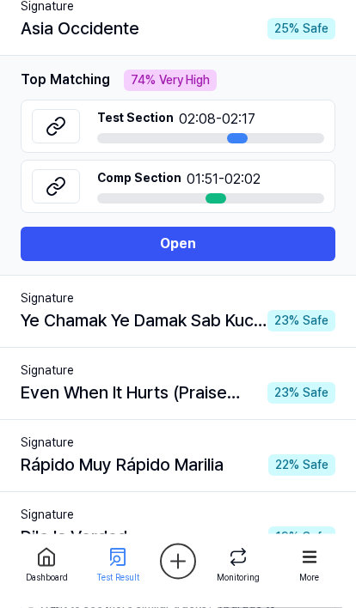
click at [295, 375] on div "Signature" at bounding box center [178, 371] width 314 height 18
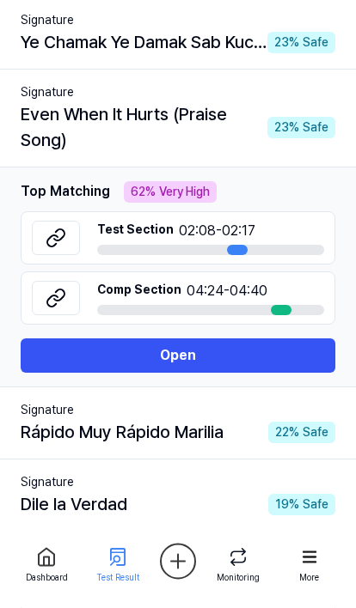
scroll to position [273, 0]
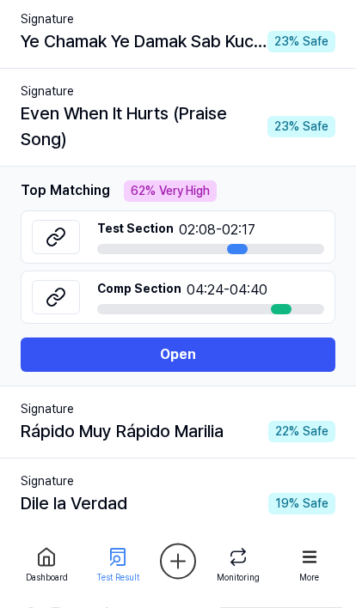
click at [54, 243] on icon at bounding box center [56, 238] width 21 height 21
click at [61, 231] on icon at bounding box center [56, 237] width 21 height 21
click at [72, 291] on button at bounding box center [56, 297] width 48 height 34
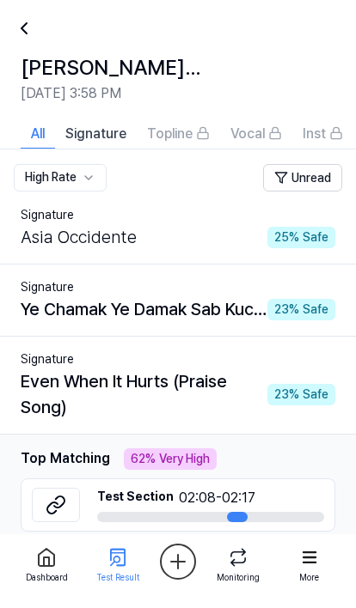
scroll to position [0, 0]
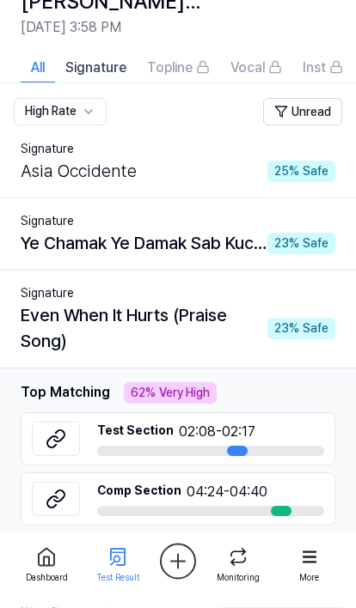
click at [207, 160] on div "Asia Occidente 25 % Safe" at bounding box center [178, 172] width 314 height 26
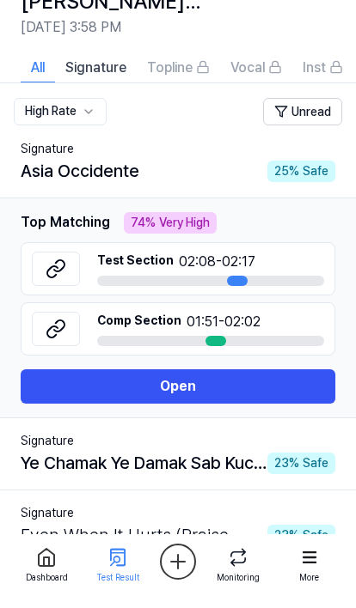
click at [87, 109] on html "Dashboard Pricing Update Contact 2 tutitate Dashboard Plagiarism Checker Detail…" at bounding box center [178, 232] width 356 height 608
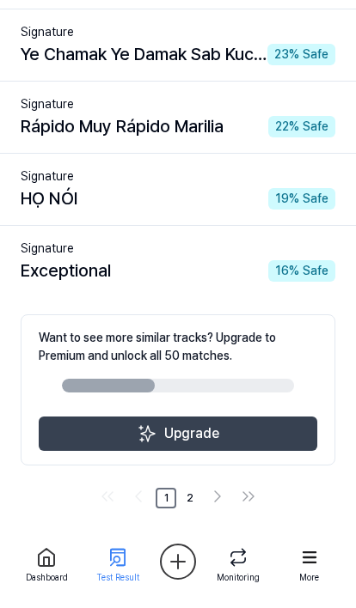
scroll to position [259, 0]
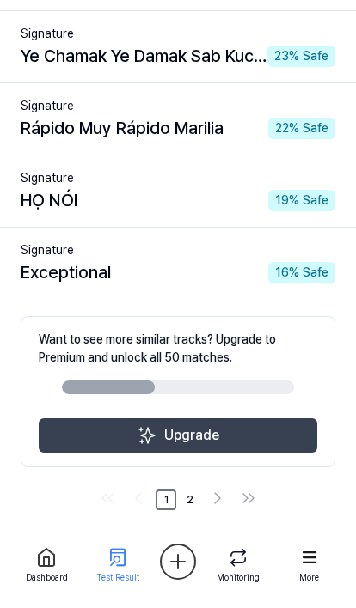
click at [174, 503] on link "1" at bounding box center [165, 500] width 21 height 21
click at [192, 495] on link "2" at bounding box center [190, 500] width 21 height 21
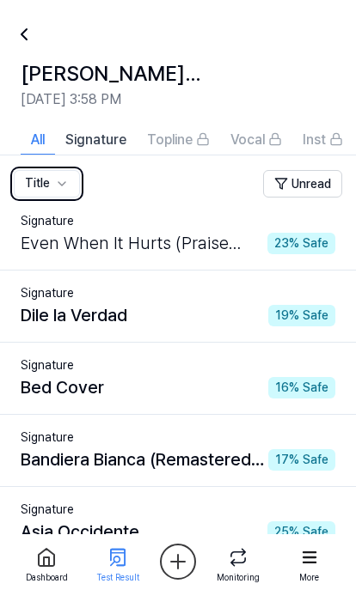
click at [118, 153] on button "Signature" at bounding box center [96, 139] width 82 height 31
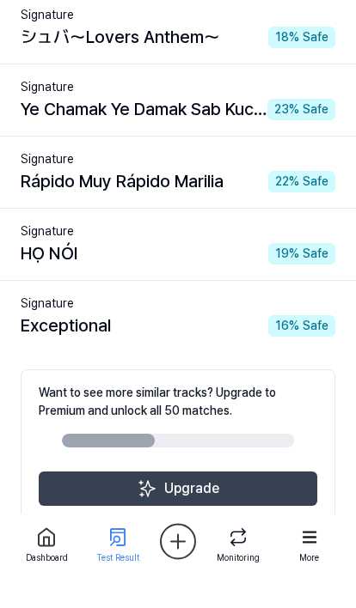
scroll to position [186, 0]
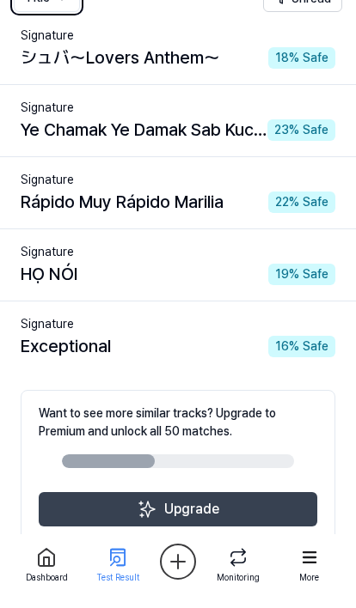
click at [180, 582] on link "2" at bounding box center [190, 573] width 21 height 21
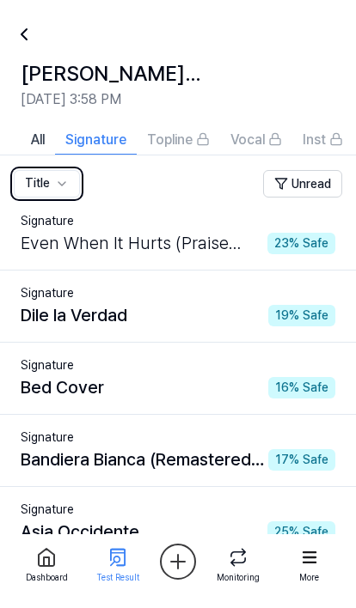
click at [42, 135] on span "All" at bounding box center [38, 140] width 14 height 21
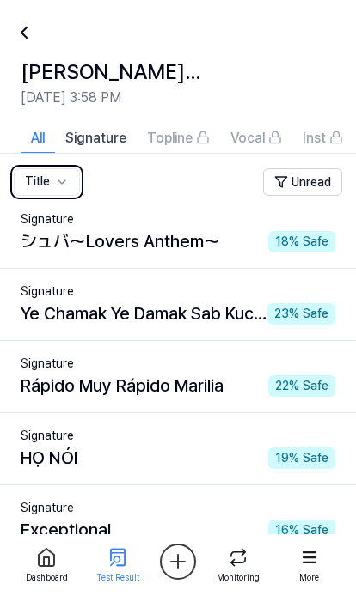
scroll to position [1, 0]
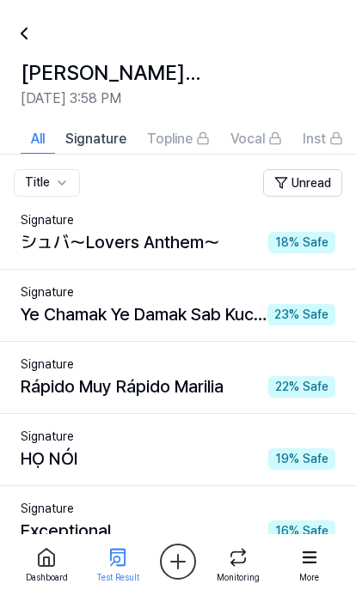
click at [33, 43] on icon at bounding box center [24, 33] width 21 height 21
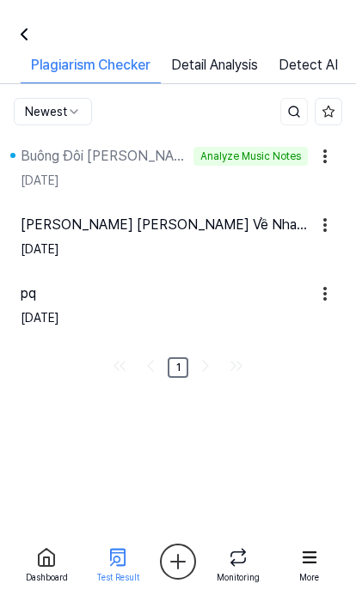
click at [201, 232] on div "Chúng Ta Không Thuộc Về Nhau ｜ Official Music Vide" at bounding box center [164, 225] width 287 height 21
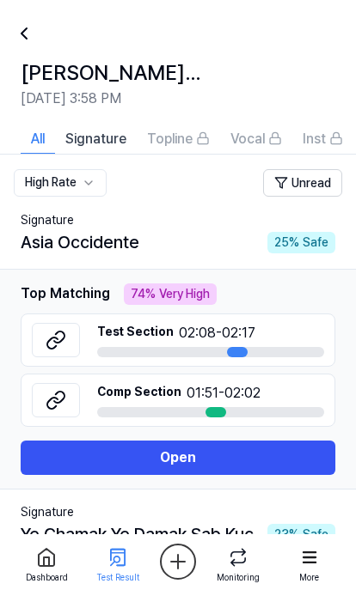
scroll to position [1, 0]
click at [259, 459] on button "Open" at bounding box center [178, 458] width 314 height 34
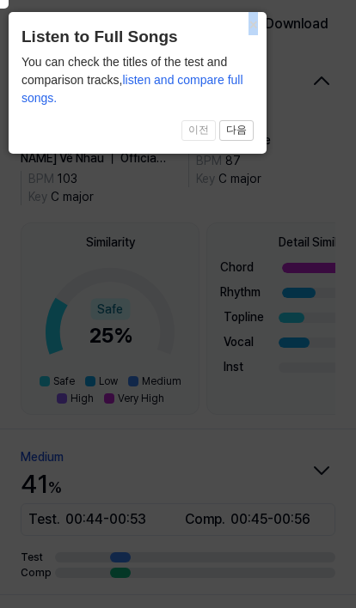
click at [256, 274] on icon at bounding box center [173, 299] width 364 height 617
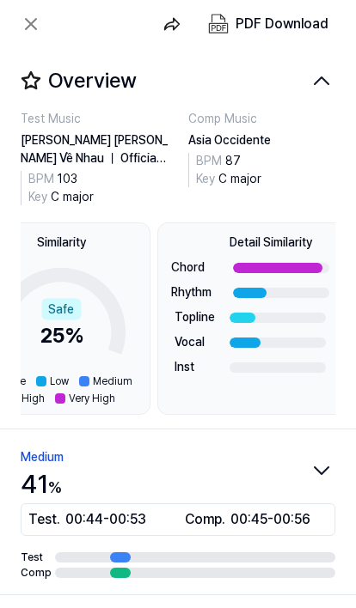
scroll to position [0, 52]
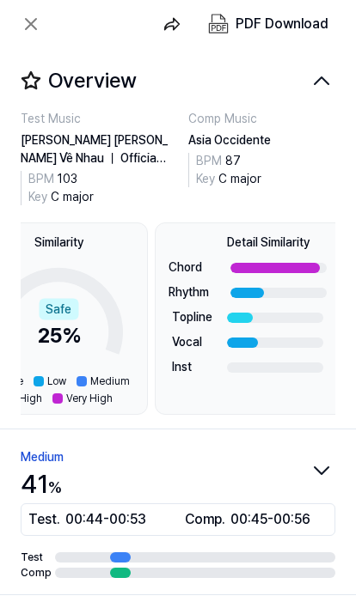
click at [301, 267] on div at bounding box center [274, 268] width 89 height 10
click at [296, 264] on div at bounding box center [274, 268] width 89 height 10
click at [295, 263] on div at bounding box center [274, 268] width 89 height 10
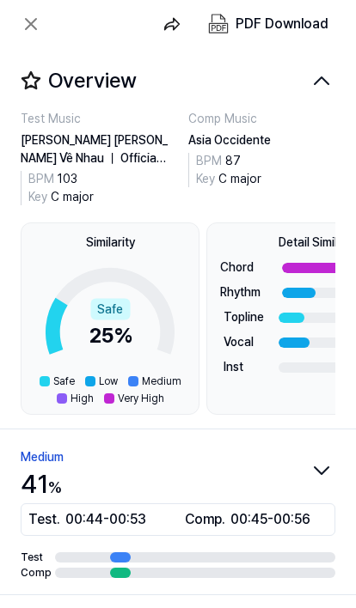
scroll to position [0, 0]
click at [314, 271] on div at bounding box center [326, 268] width 89 height 10
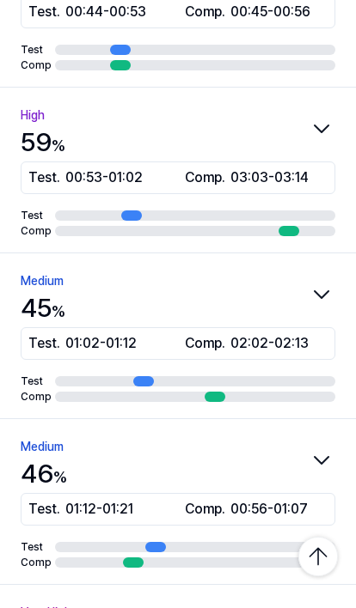
click at [321, 129] on icon "button" at bounding box center [321, 128] width 27 height 27
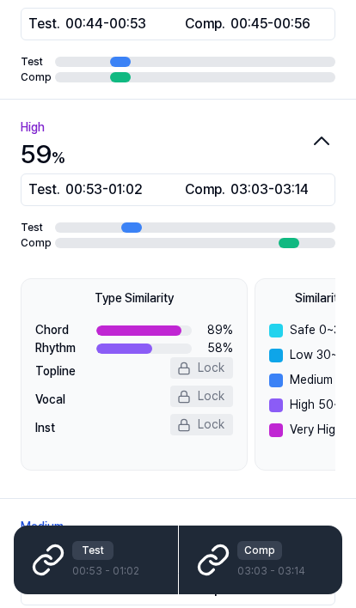
click at [288, 239] on div "button" at bounding box center [288, 243] width 21 height 10
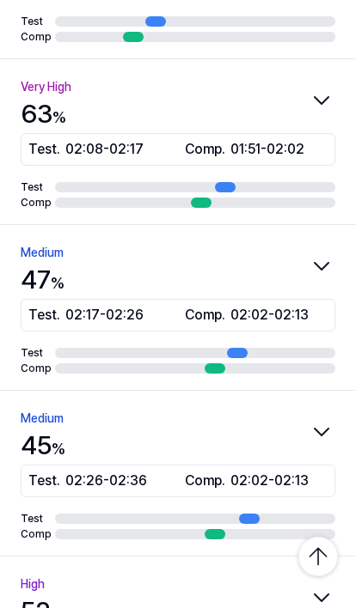
click at [325, 93] on icon "button" at bounding box center [321, 100] width 27 height 27
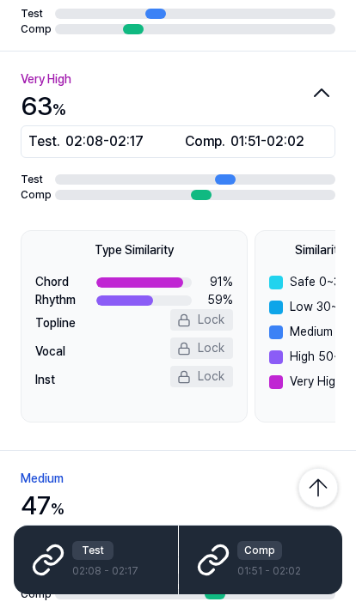
click at [256, 154] on div "Test . 02:08 - 02:17 Comp . 01:51 - 02:02" at bounding box center [178, 141] width 314 height 33
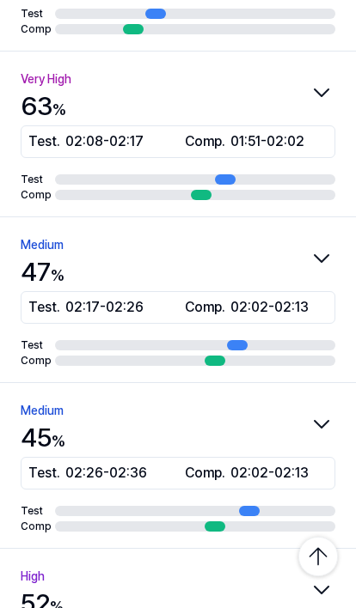
click at [268, 143] on span "01:51 - 02:02" at bounding box center [267, 141] width 74 height 21
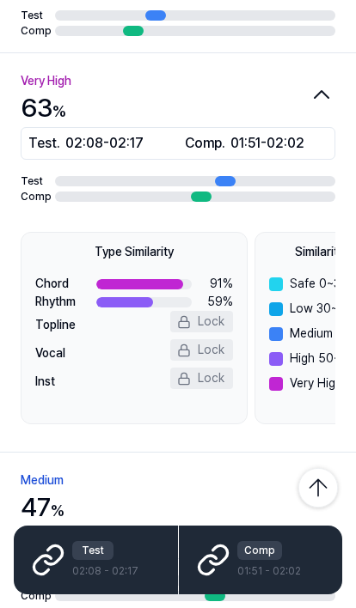
scroll to position [718, 0]
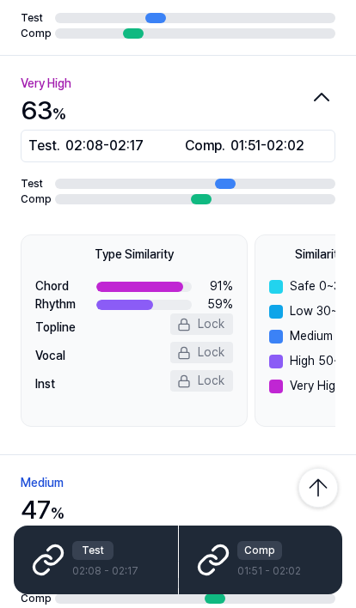
click at [253, 566] on div "Comp 01:51 - 02:02" at bounding box center [269, 560] width 64 height 38
click at [228, 542] on div "Comp 01:51 - 02:02" at bounding box center [261, 560] width 164 height 69
click at [225, 553] on icon at bounding box center [213, 560] width 34 height 34
click at [113, 533] on div "Test 02:08 - 02:17" at bounding box center [96, 560] width 164 height 69
click at [102, 552] on div "Test" at bounding box center [92, 550] width 41 height 19
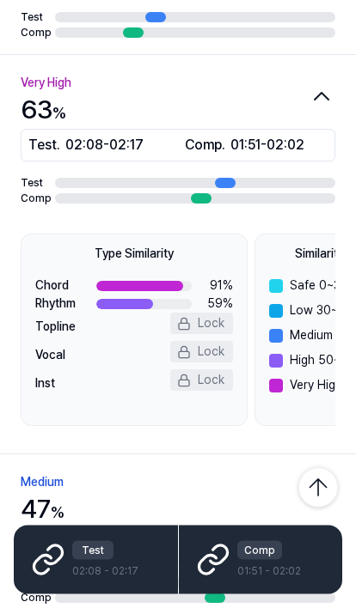
scroll to position [76, 0]
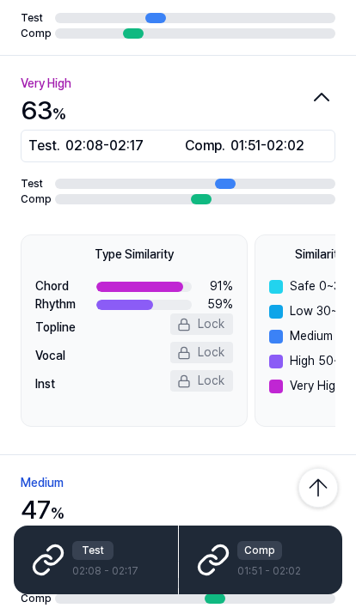
click at [46, 558] on icon at bounding box center [48, 560] width 34 height 34
click at [98, 563] on div "Test 02:08 - 02:17" at bounding box center [105, 560] width 66 height 38
click at [63, 553] on icon at bounding box center [54, 554] width 17 height 19
click at [227, 558] on icon at bounding box center [213, 560] width 34 height 34
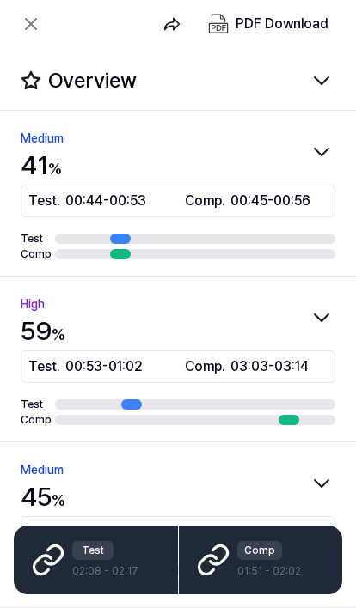
scroll to position [0, 0]
click at [33, 14] on icon at bounding box center [31, 24] width 21 height 21
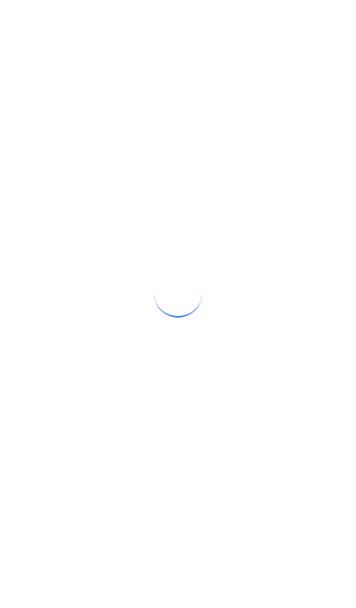
scroll to position [1, 0]
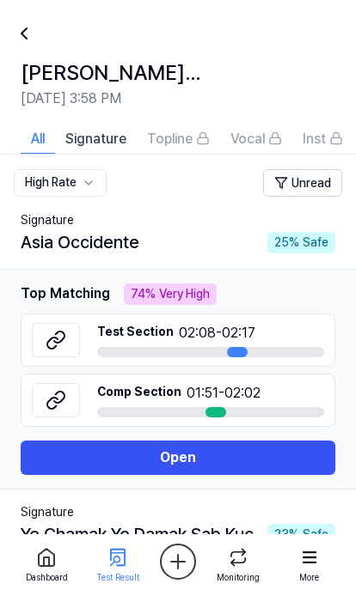
click at [65, 227] on div "Signature" at bounding box center [178, 220] width 314 height 18
click at [78, 176] on html "Dashboard Pricing Update Contact 3 tutitate Dashboard Plagiarism Checker Detail…" at bounding box center [178, 303] width 356 height 608
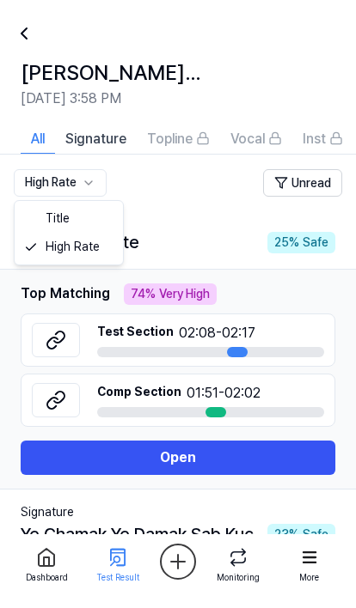
click at [223, 215] on html "Dashboard Pricing Update Contact 3 tutitate Dashboard Plagiarism Checker Detail…" at bounding box center [178, 303] width 356 height 608
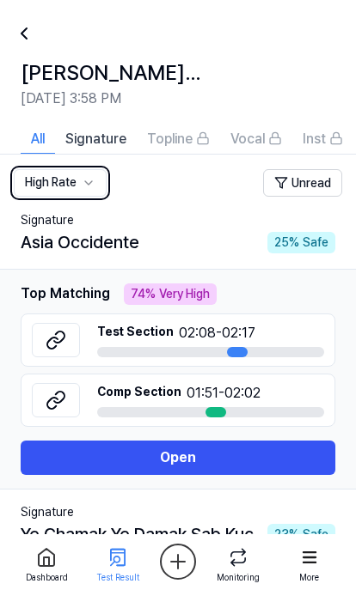
click at [108, 131] on span "Signature" at bounding box center [95, 139] width 61 height 21
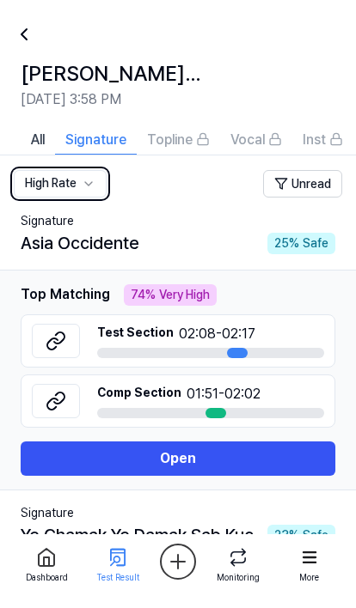
click at [43, 139] on span "All" at bounding box center [38, 140] width 14 height 21
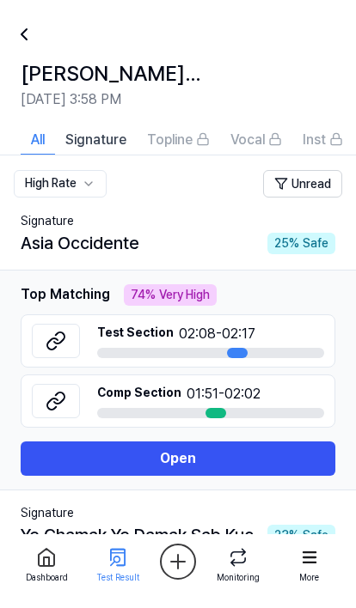
click at [35, 34] on div at bounding box center [34, 34] width 41 height 41
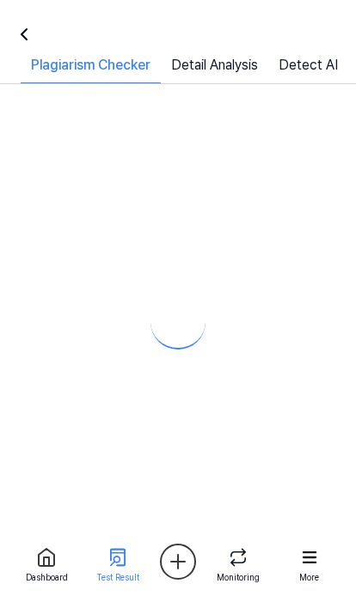
scroll to position [1, 0]
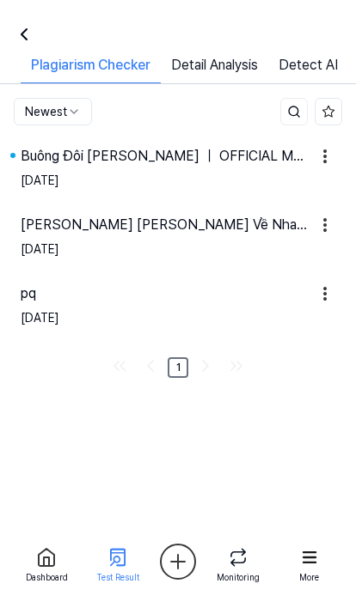
click at [146, 181] on div "Aug 18, 2025" at bounding box center [178, 181] width 314 height 28
click at [168, 150] on div "Buông Đôi Tay Nhau Ra ｜ OFFICIAL MUSIC VIDEO ｜ Sơn" at bounding box center [164, 156] width 287 height 21
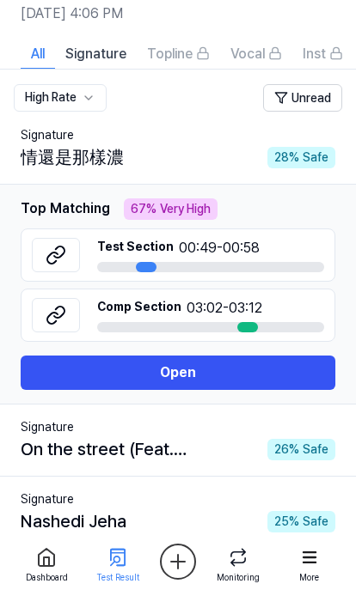
scroll to position [87, 0]
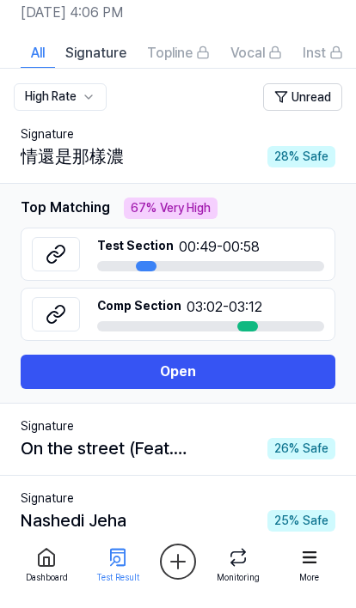
click at [46, 265] on button at bounding box center [56, 254] width 48 height 34
click at [61, 312] on icon at bounding box center [56, 314] width 21 height 21
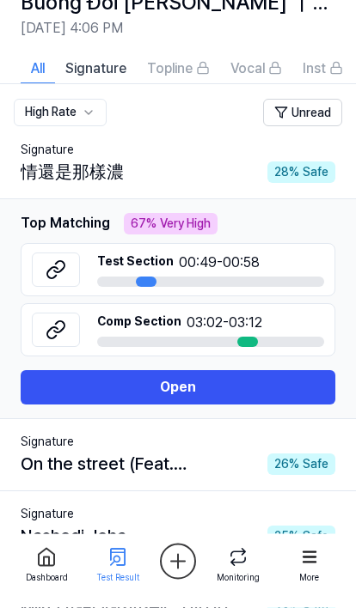
scroll to position [0, 0]
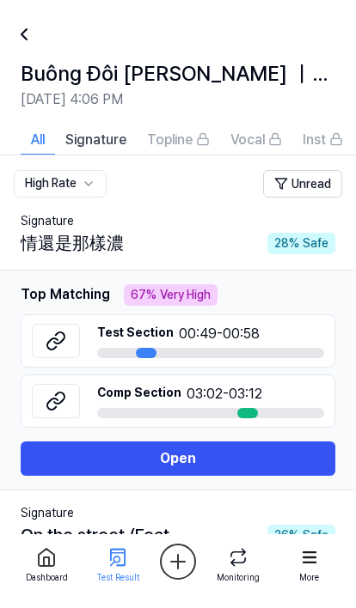
click at [113, 152] on button "Signature" at bounding box center [96, 139] width 82 height 31
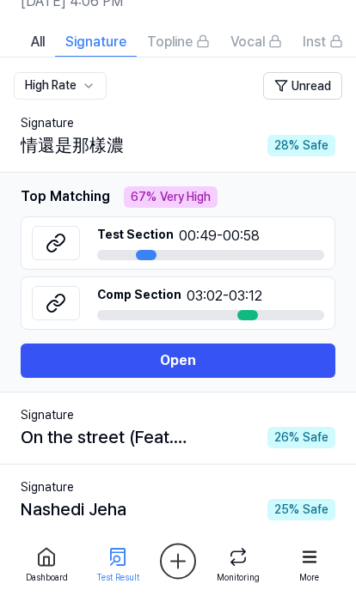
scroll to position [63, 0]
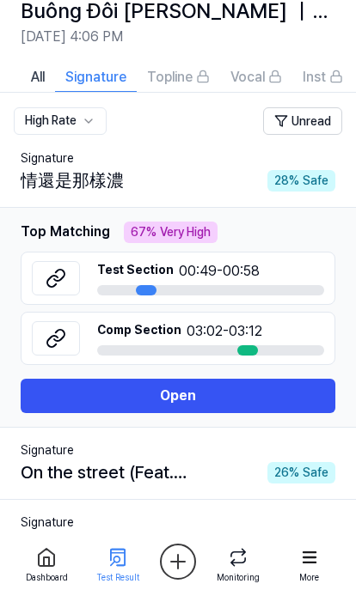
click at [33, 68] on span "All" at bounding box center [38, 77] width 14 height 21
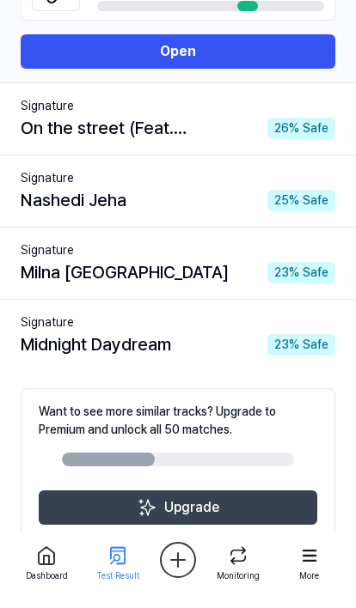
scroll to position [362, 0]
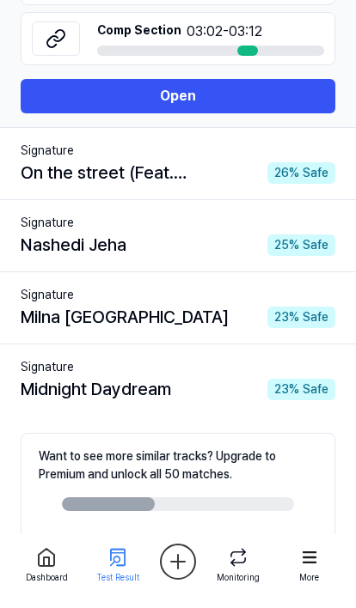
click at [283, 91] on button "Open" at bounding box center [178, 96] width 314 height 34
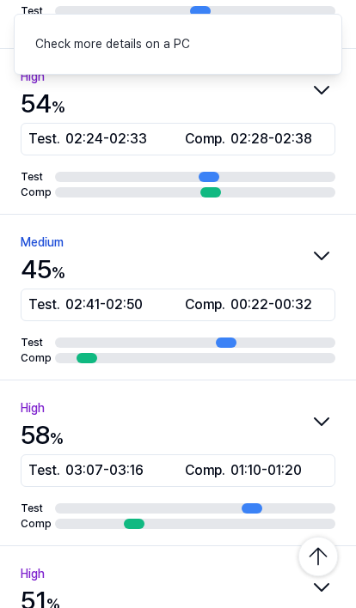
scroll to position [2049, 0]
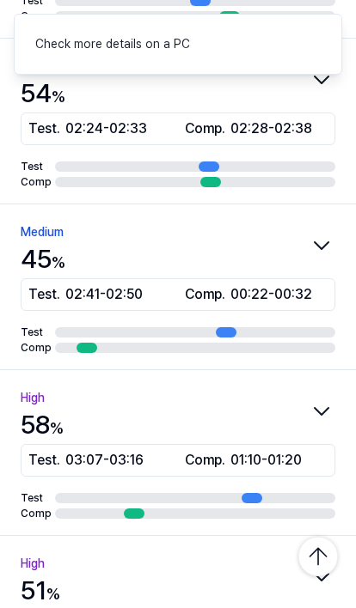
click at [331, 397] on div "High 58 %" at bounding box center [178, 415] width 314 height 57
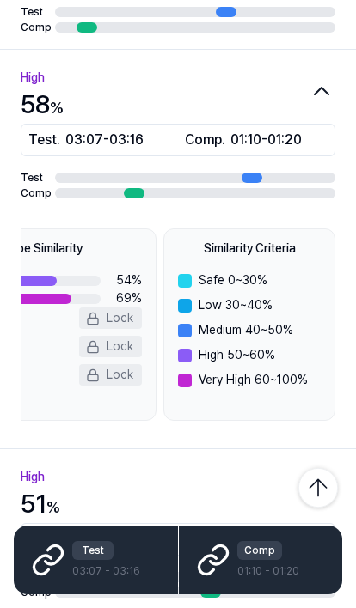
scroll to position [0, 91]
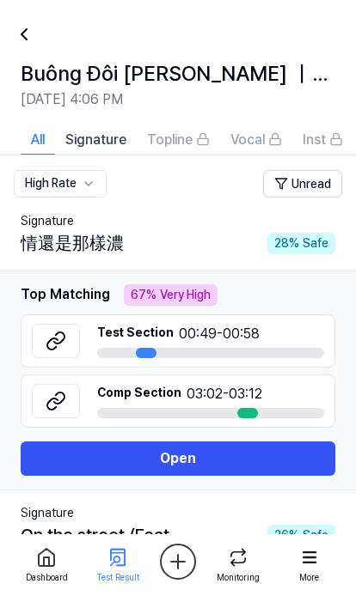
click at [41, 24] on div at bounding box center [34, 34] width 41 height 41
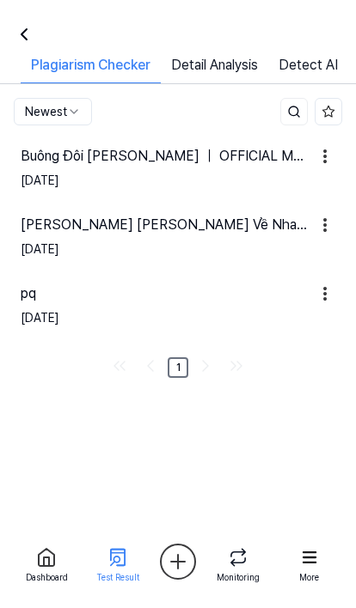
click at [237, 564] on icon at bounding box center [238, 557] width 22 height 22
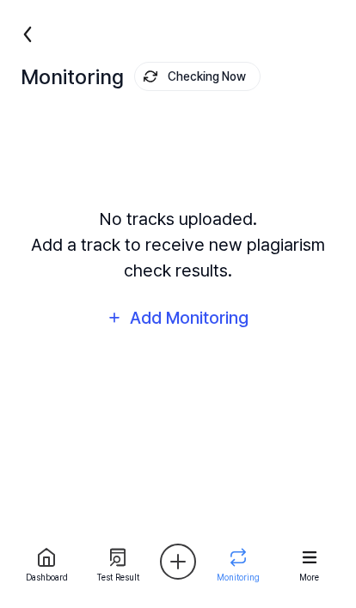
click at [115, 554] on icon at bounding box center [118, 557] width 24 height 24
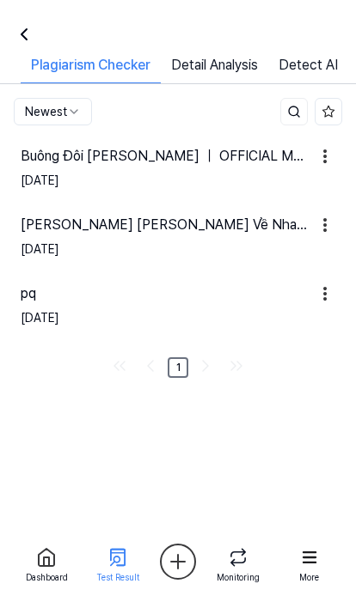
click at [228, 30] on div "Plagiarism Checker Detail Analysis Detect AI" at bounding box center [178, 49] width 356 height 70
click at [230, 64] on link "Detail Analysis" at bounding box center [214, 69] width 107 height 28
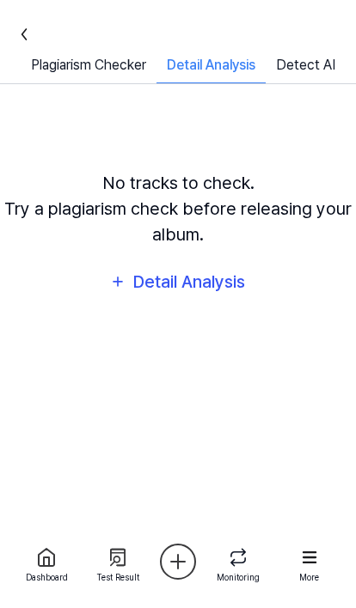
click at [212, 295] on div "Detail Analysis" at bounding box center [188, 281] width 115 height 27
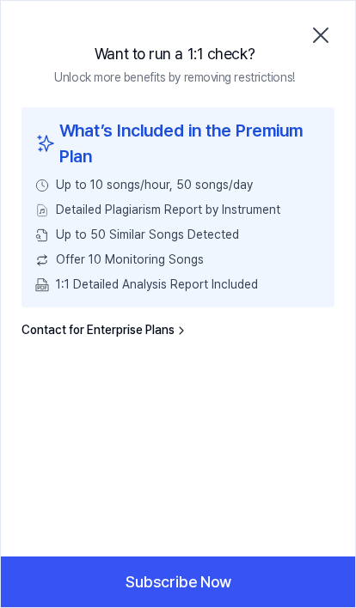
click at [324, 28] on icon "button" at bounding box center [320, 34] width 27 height 27
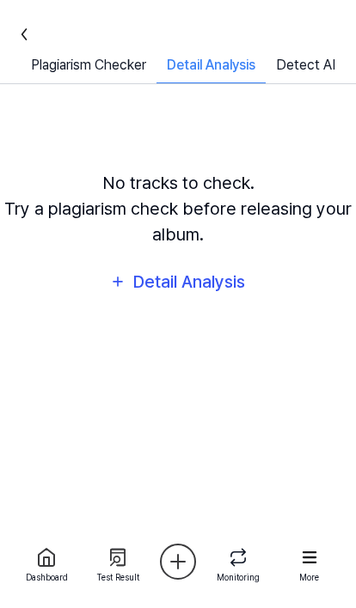
click at [111, 75] on link "Plagiarism Checker" at bounding box center [89, 69] width 136 height 28
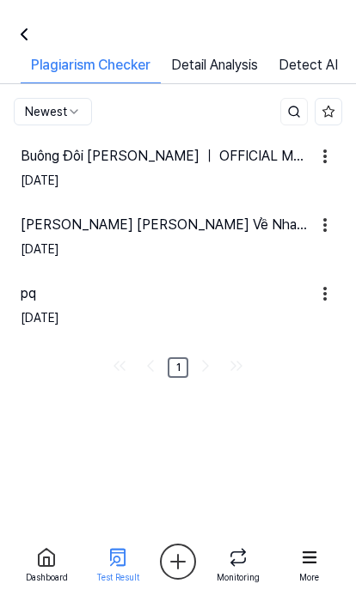
click at [220, 249] on div "Aug 18, 2025" at bounding box center [178, 249] width 314 height 28
click at [28, 30] on icon at bounding box center [24, 34] width 21 height 21
